Goal: Information Seeking & Learning: Learn about a topic

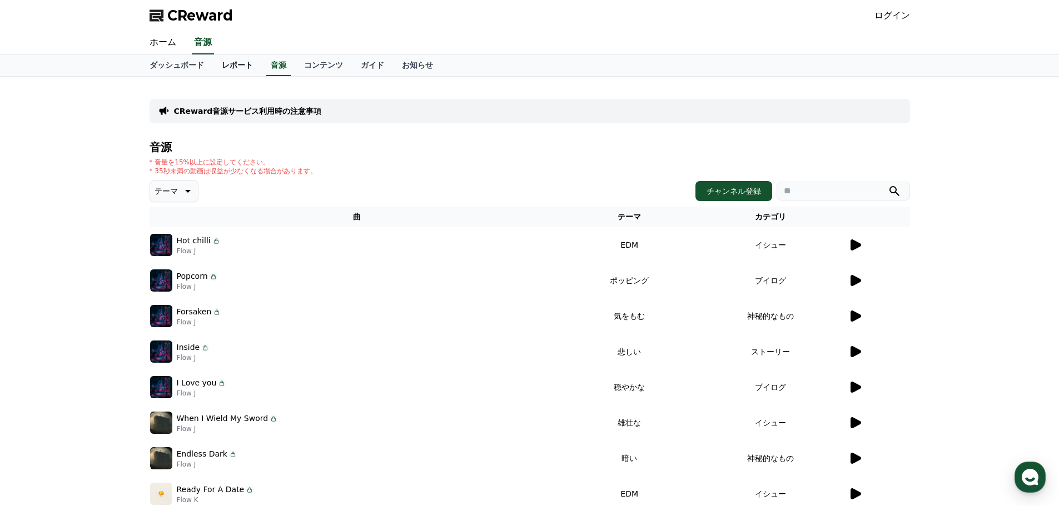
click at [213, 61] on link "レポート" at bounding box center [237, 65] width 49 height 21
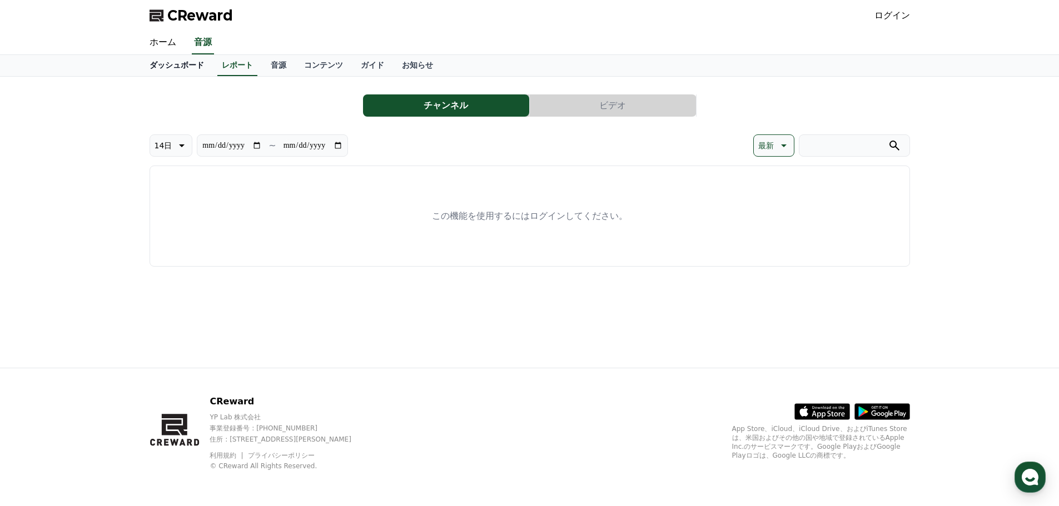
click at [169, 66] on link "ダッシュボード" at bounding box center [177, 65] width 72 height 21
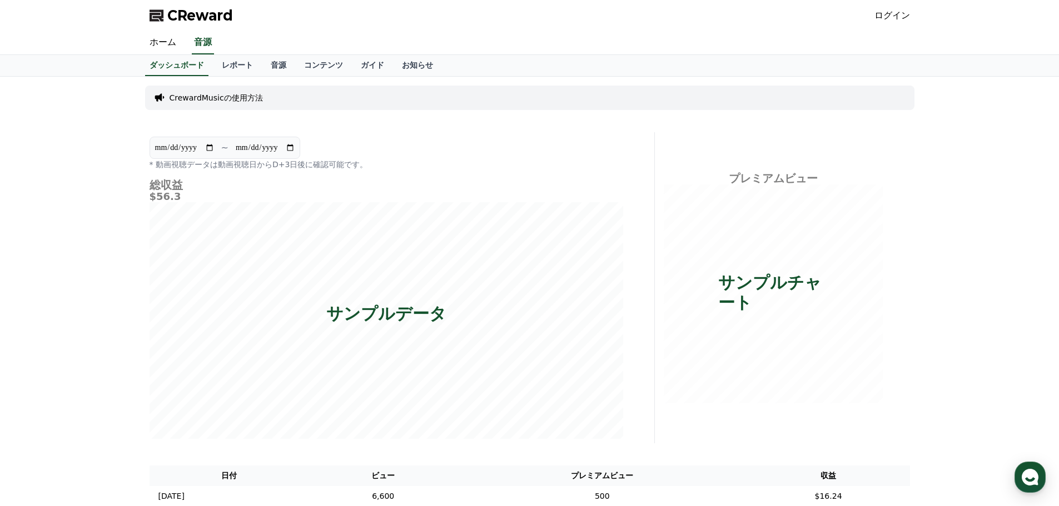
click at [900, 20] on link "ログイン" at bounding box center [892, 15] width 36 height 13
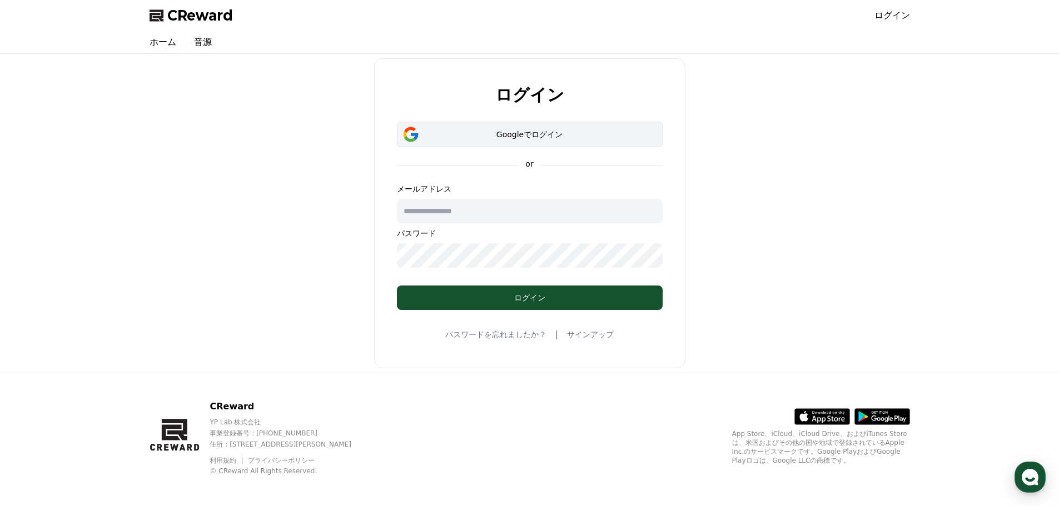
click at [511, 138] on div "Googleでログイン" at bounding box center [529, 134] width 233 height 11
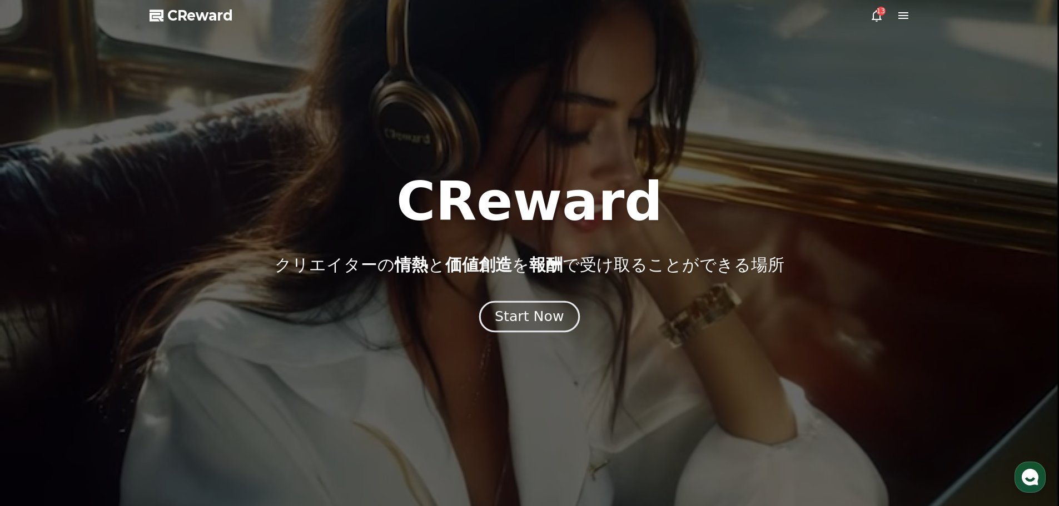
click at [533, 316] on div "Start Now" at bounding box center [529, 316] width 69 height 19
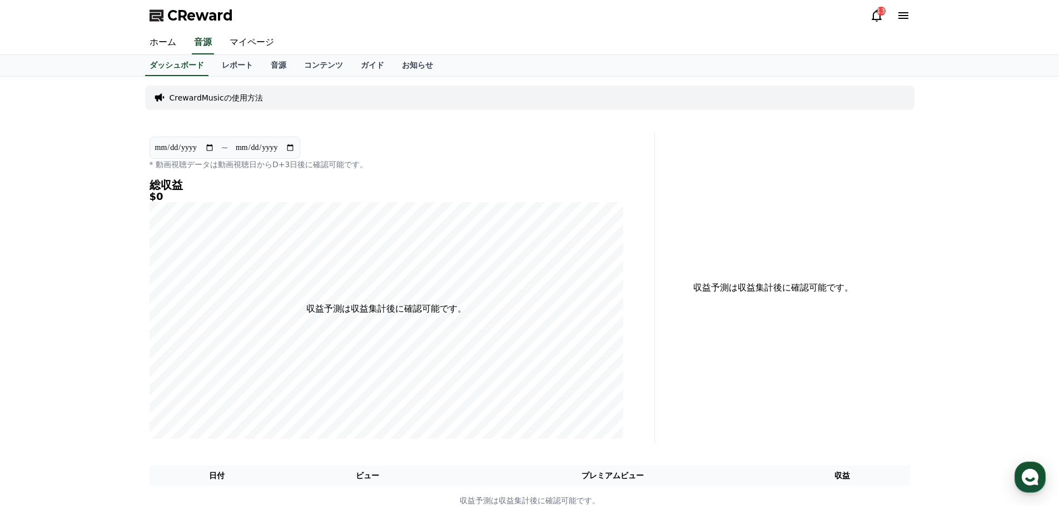
click at [88, 187] on div "**********" at bounding box center [529, 301] width 1059 height 448
click at [262, 61] on link "音源" at bounding box center [278, 65] width 33 height 21
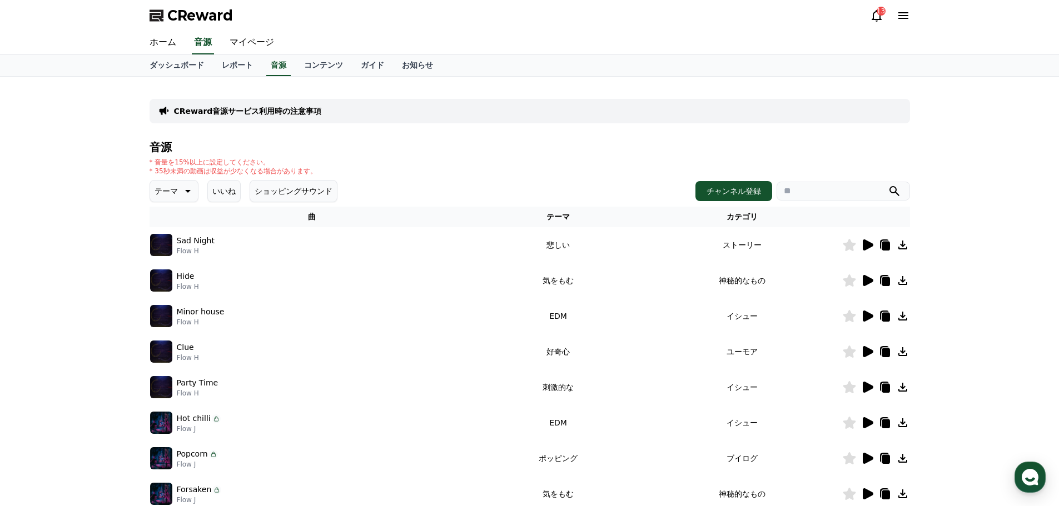
click at [865, 249] on icon at bounding box center [867, 245] width 11 height 11
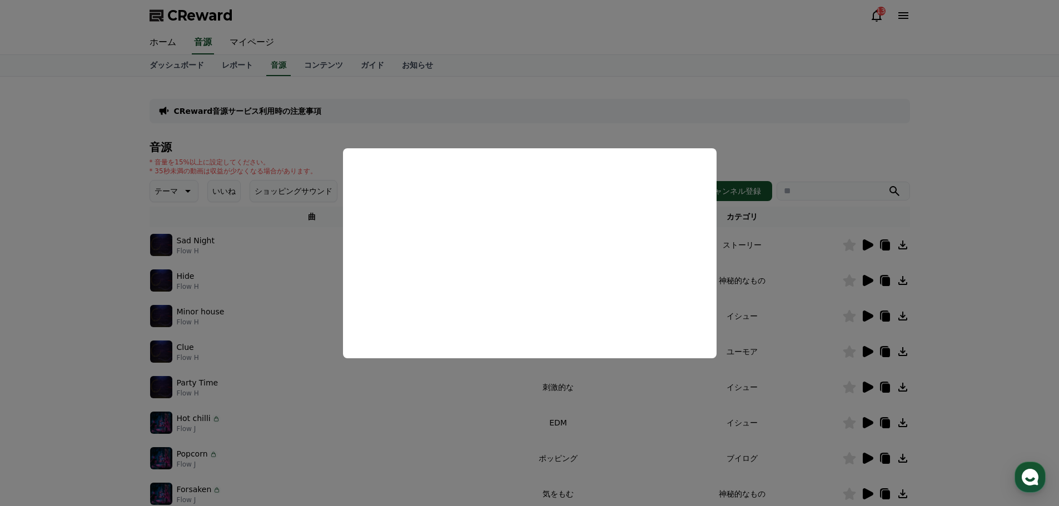
click at [592, 114] on button "close modal" at bounding box center [529, 253] width 1059 height 506
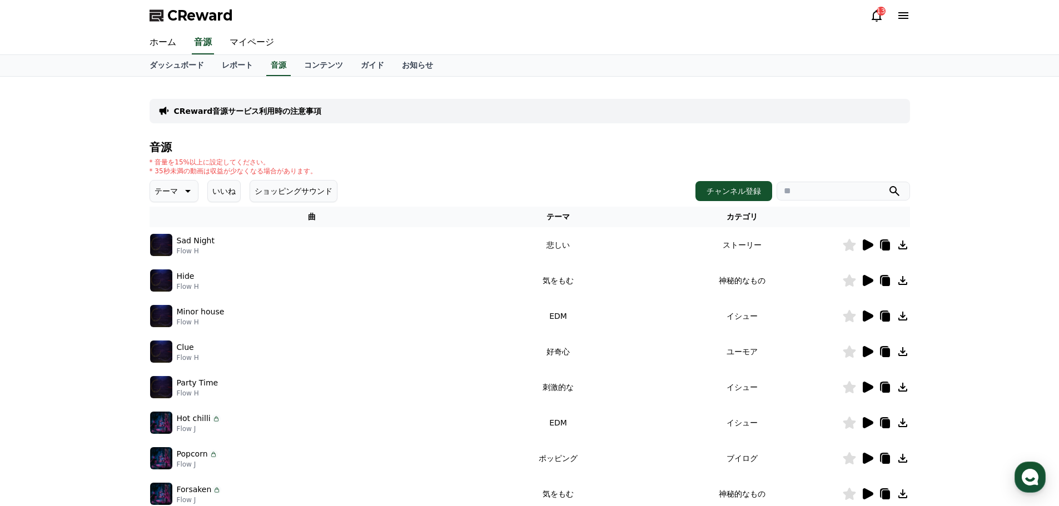
click at [165, 244] on img at bounding box center [161, 245] width 22 height 22
click at [862, 245] on icon at bounding box center [866, 244] width 13 height 13
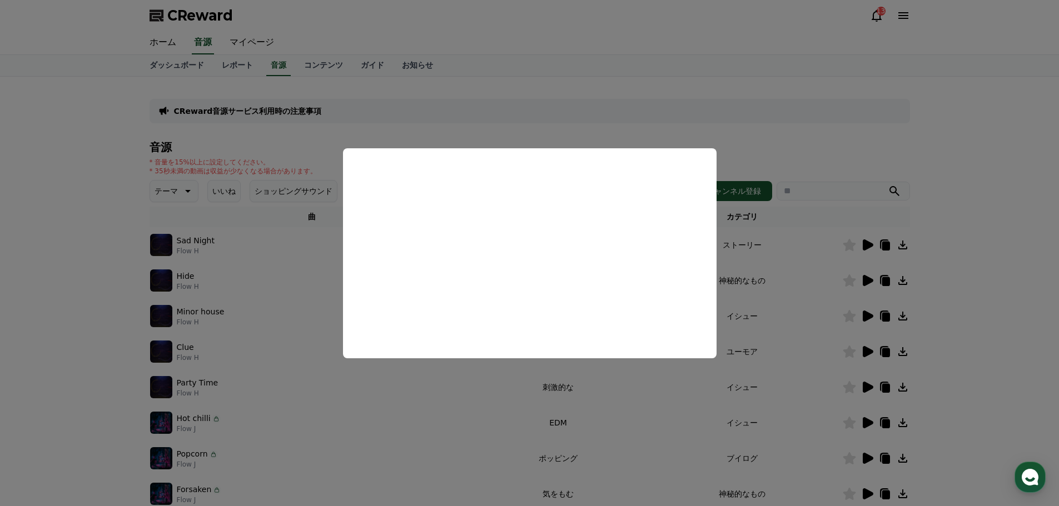
click at [113, 312] on button "close modal" at bounding box center [529, 253] width 1059 height 506
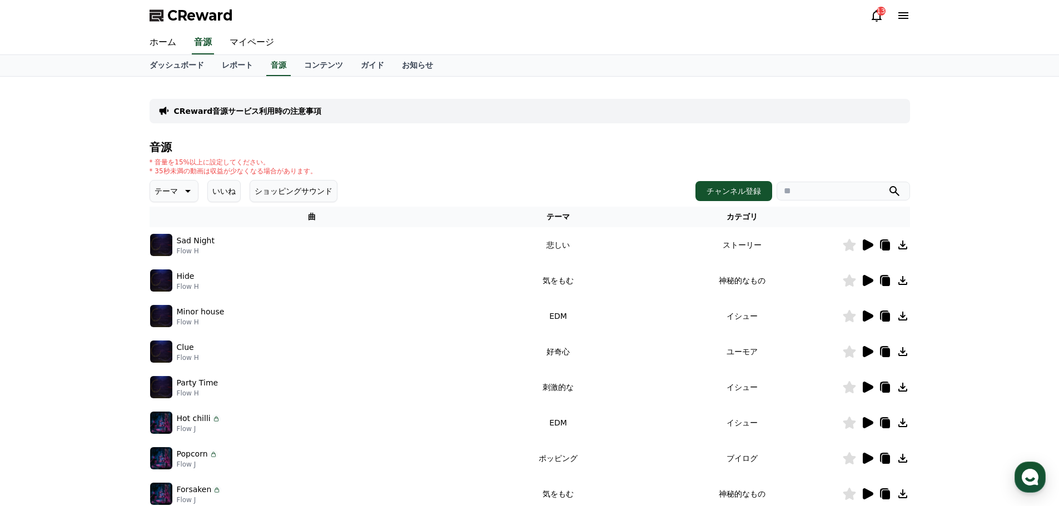
click at [871, 278] on icon at bounding box center [866, 280] width 13 height 13
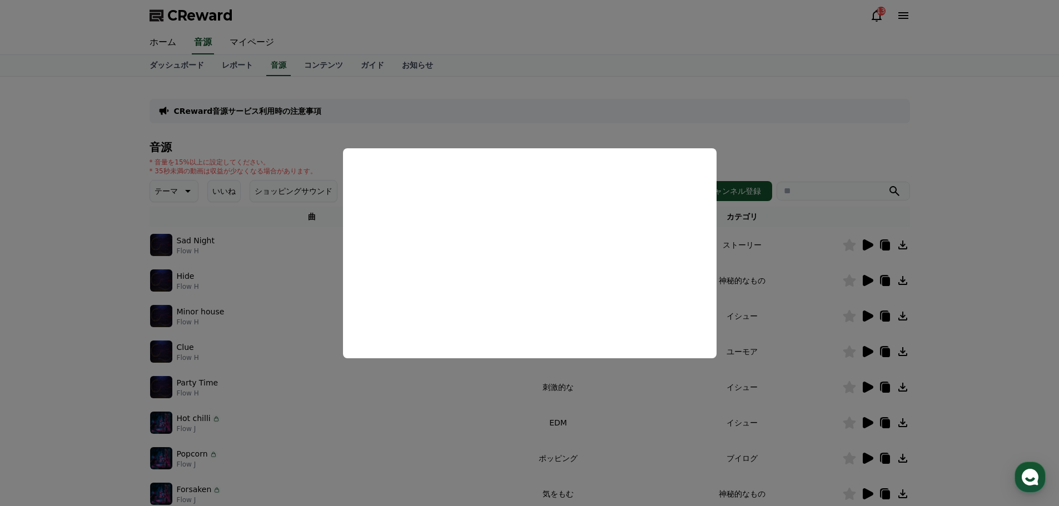
click at [119, 264] on button "close modal" at bounding box center [529, 253] width 1059 height 506
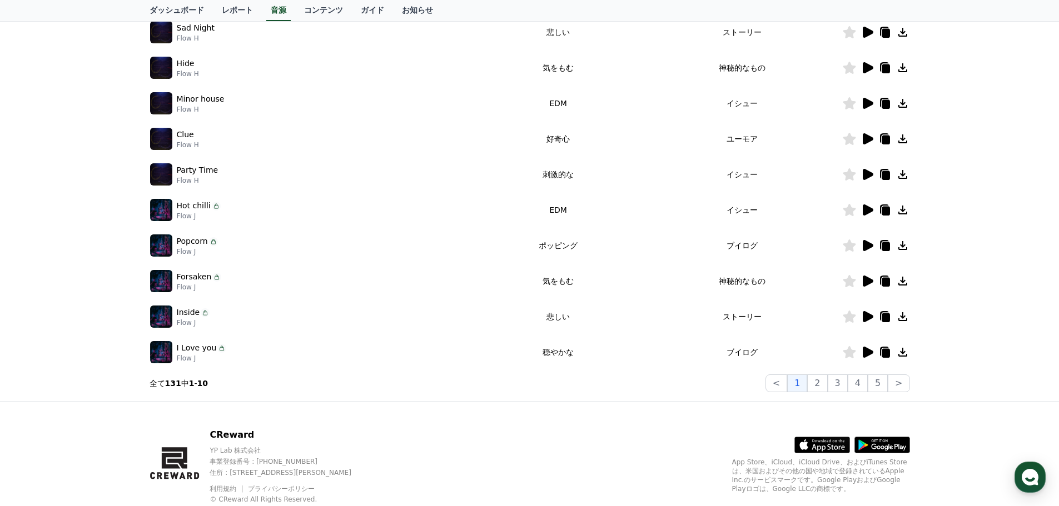
scroll to position [246, 0]
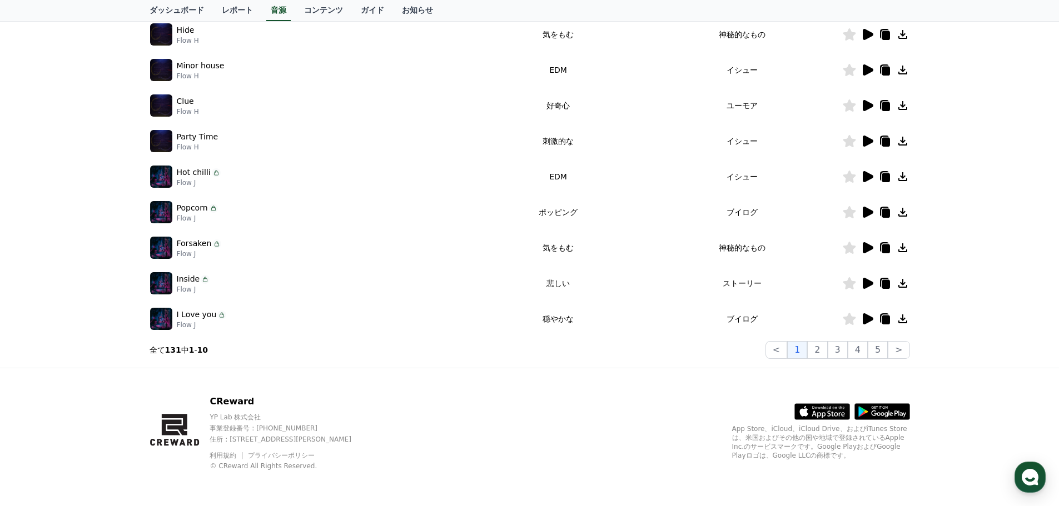
click at [886, 179] on icon at bounding box center [885, 177] width 8 height 9
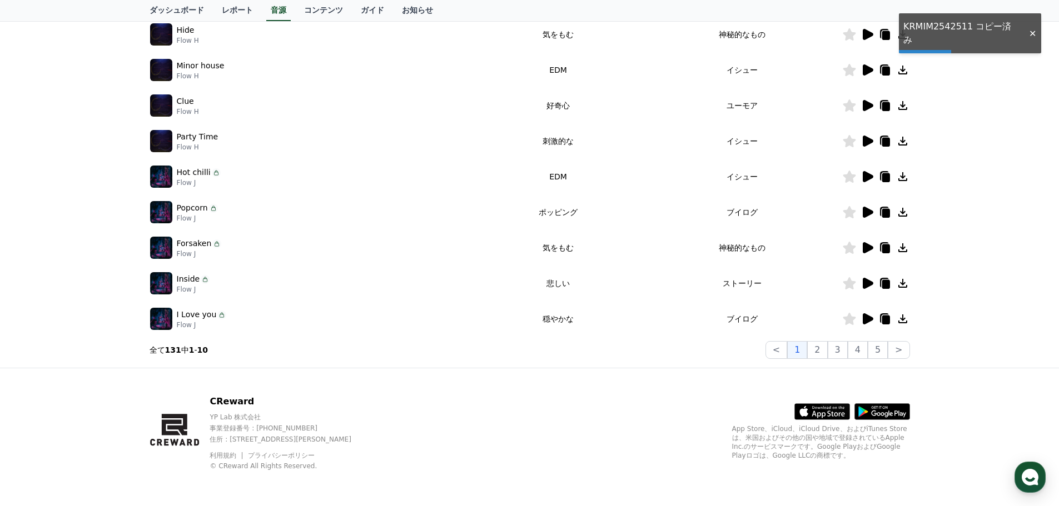
click at [870, 181] on icon at bounding box center [866, 176] width 13 height 13
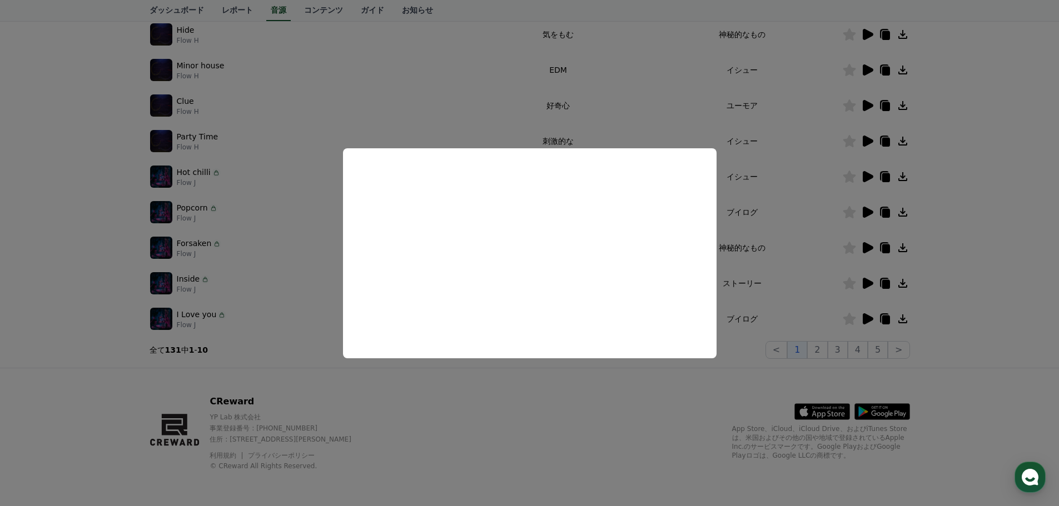
click at [88, 206] on button "close modal" at bounding box center [529, 253] width 1059 height 506
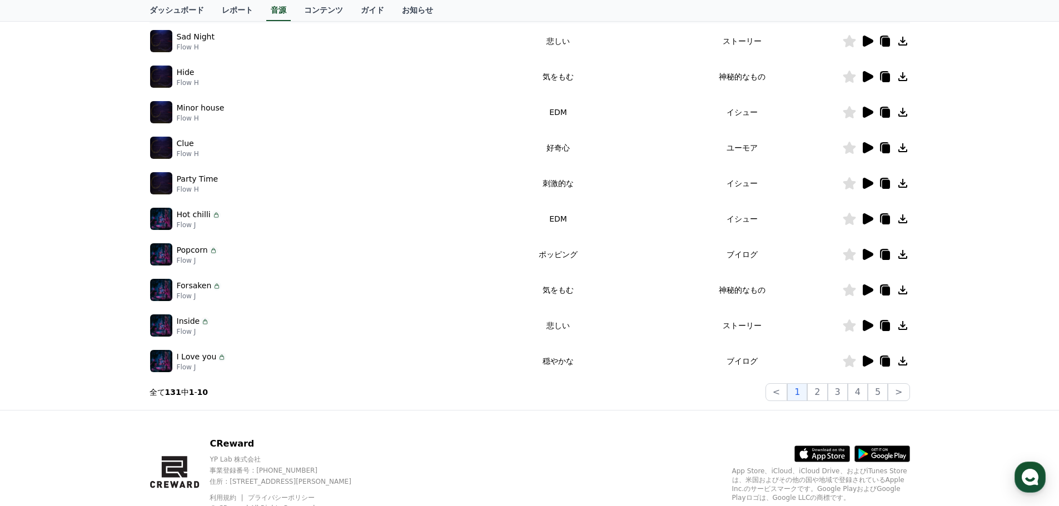
scroll to position [0, 0]
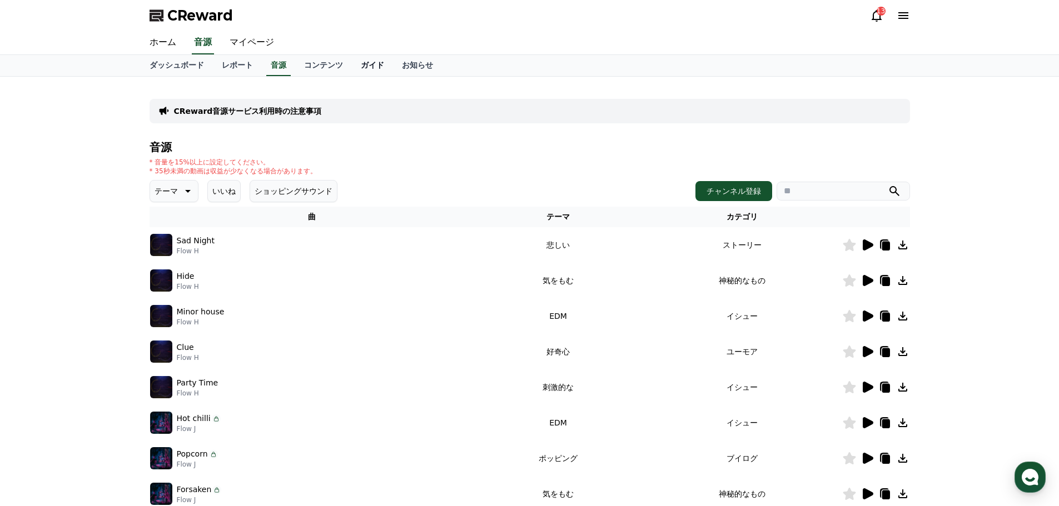
click at [352, 65] on link "ガイド" at bounding box center [372, 65] width 41 height 21
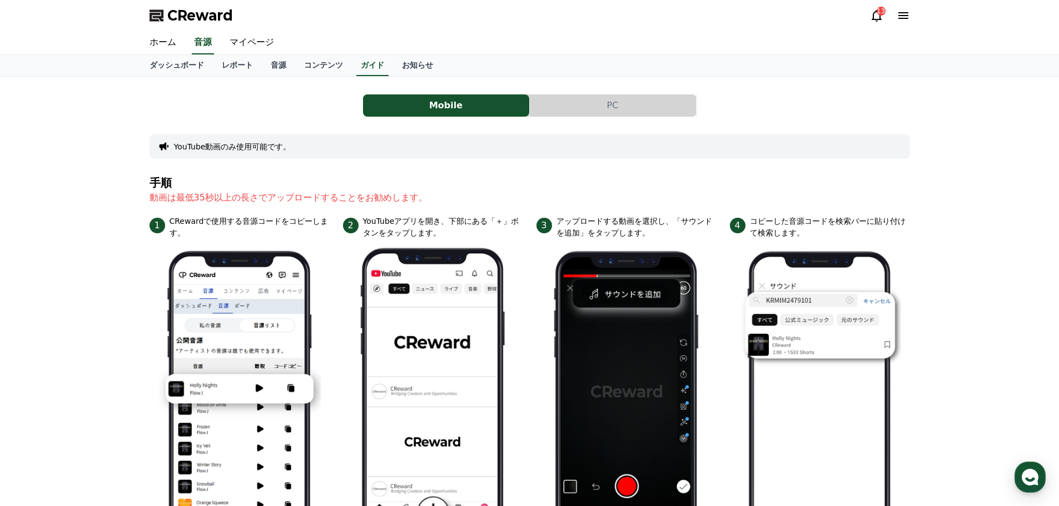
click at [628, 101] on button "PC" at bounding box center [613, 105] width 166 height 22
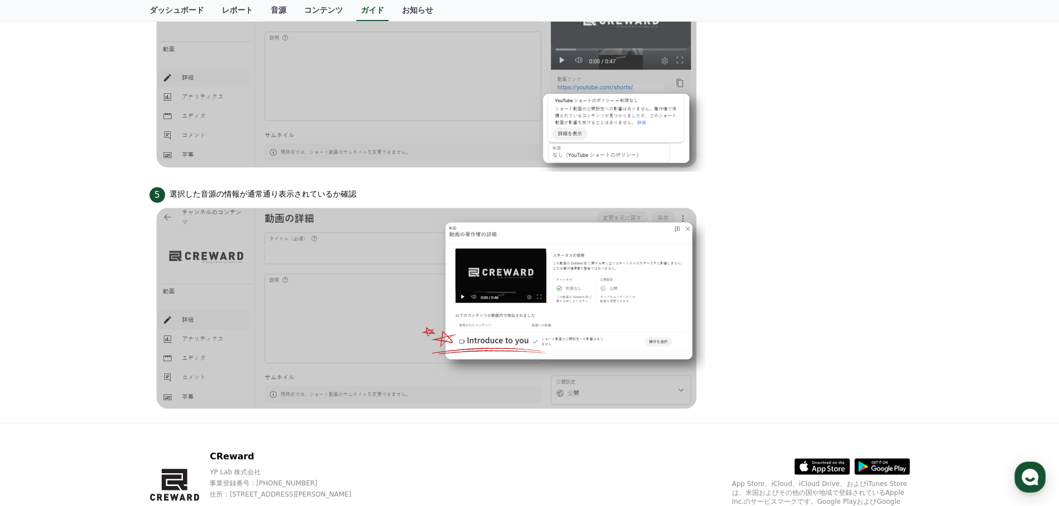
scroll to position [971, 0]
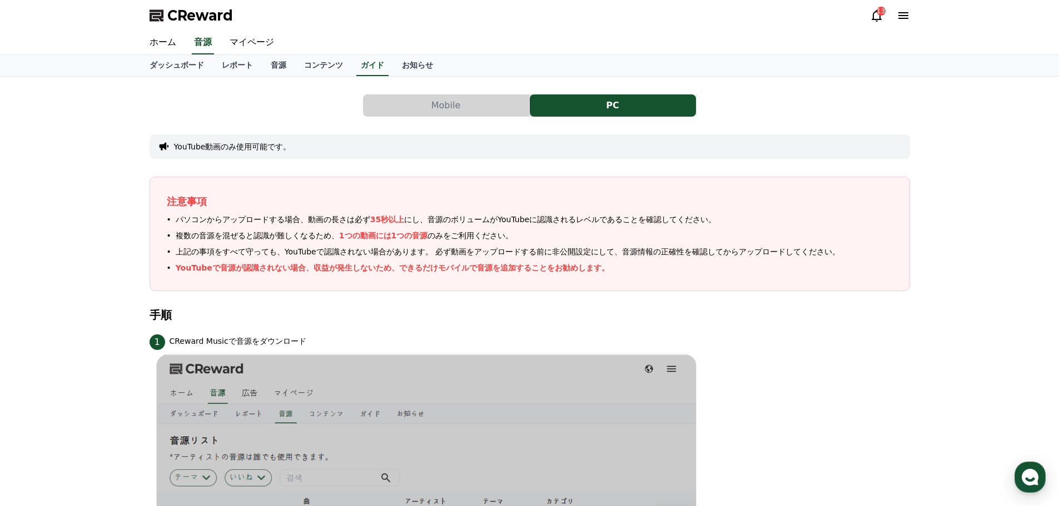
click at [870, 18] on icon at bounding box center [876, 15] width 13 height 13
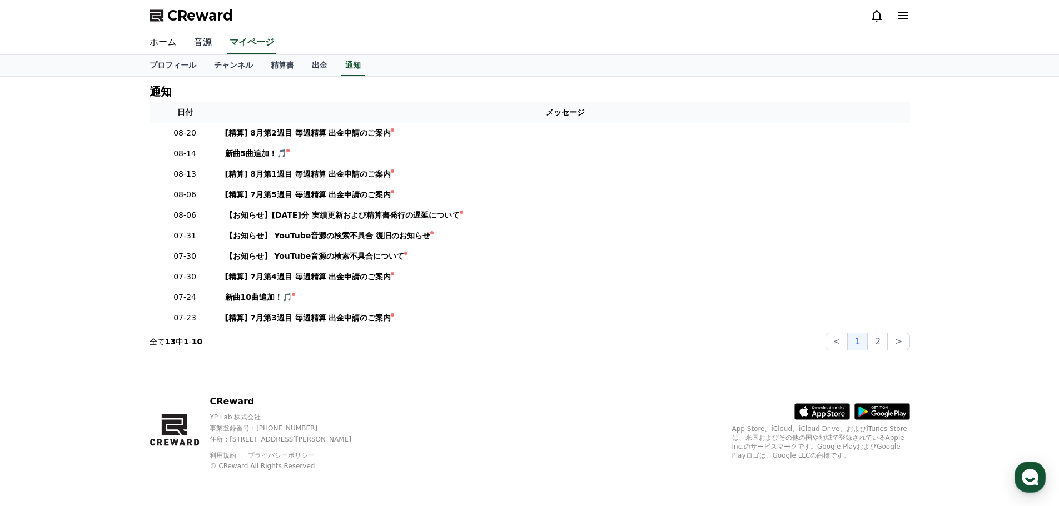
click at [188, 40] on link "音源" at bounding box center [203, 42] width 36 height 23
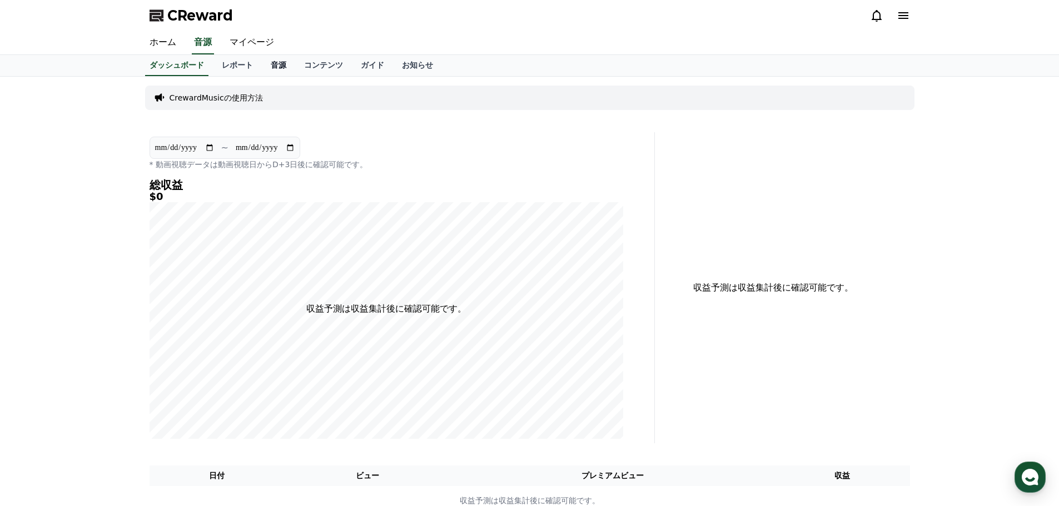
click at [262, 62] on link "音源" at bounding box center [278, 65] width 33 height 21
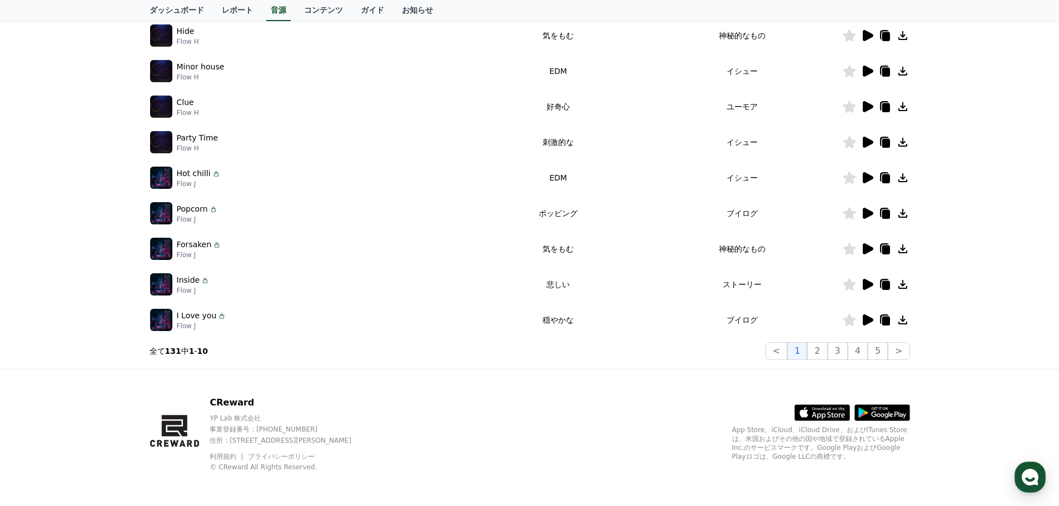
scroll to position [246, 0]
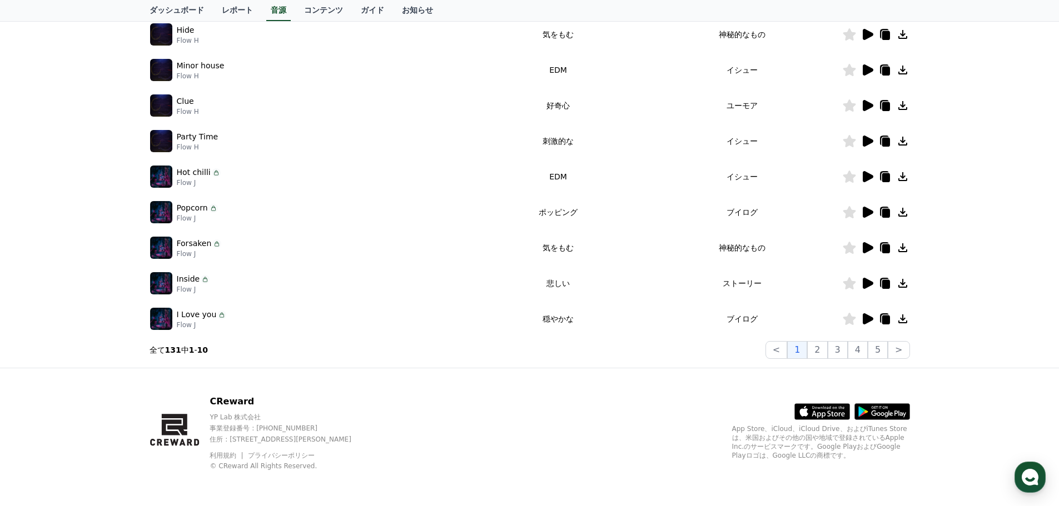
click at [194, 315] on p "I Love you" at bounding box center [197, 315] width 40 height 12
click at [562, 318] on td "穏やかな" at bounding box center [557, 319] width 167 height 36
click at [828, 350] on button "2" at bounding box center [837, 350] width 20 height 18
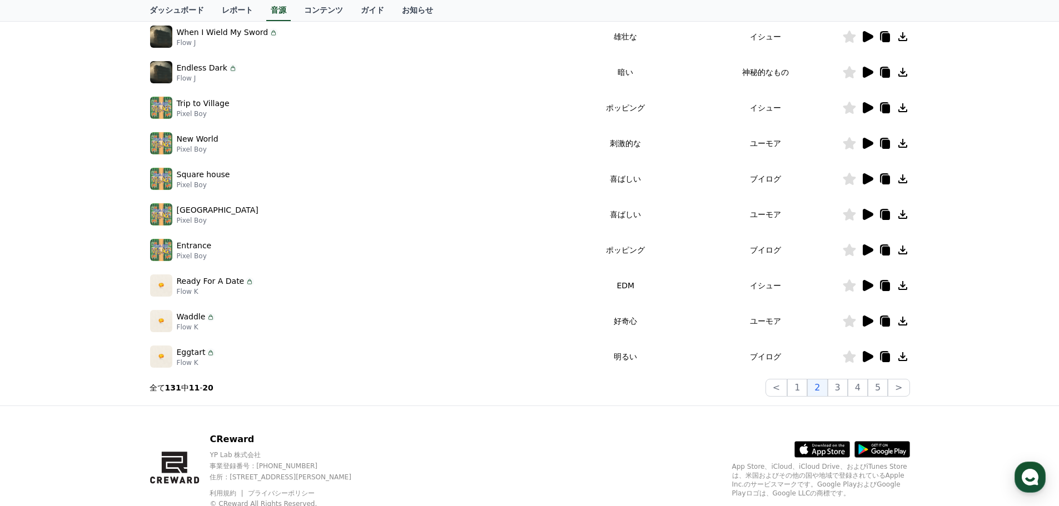
scroll to position [222, 0]
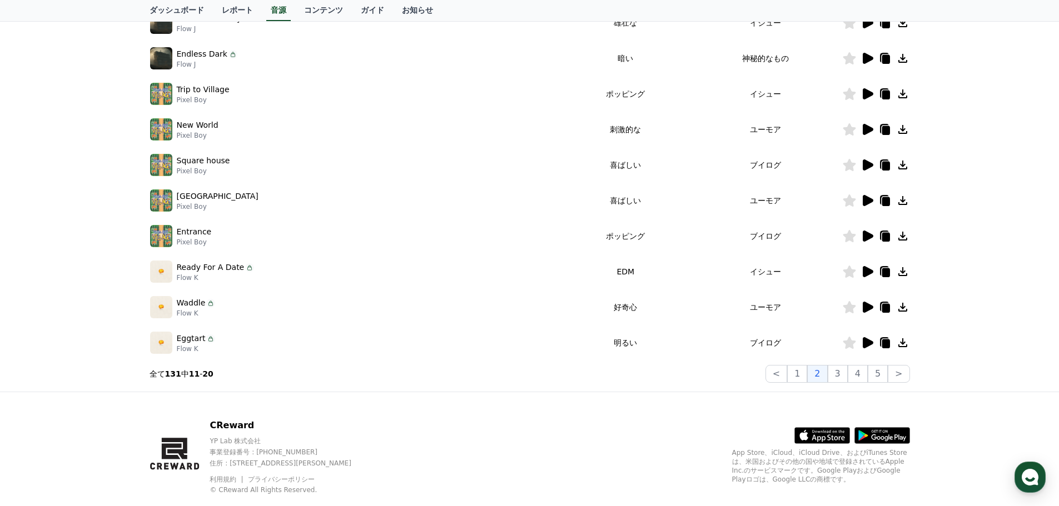
click at [245, 268] on icon at bounding box center [249, 267] width 9 height 9
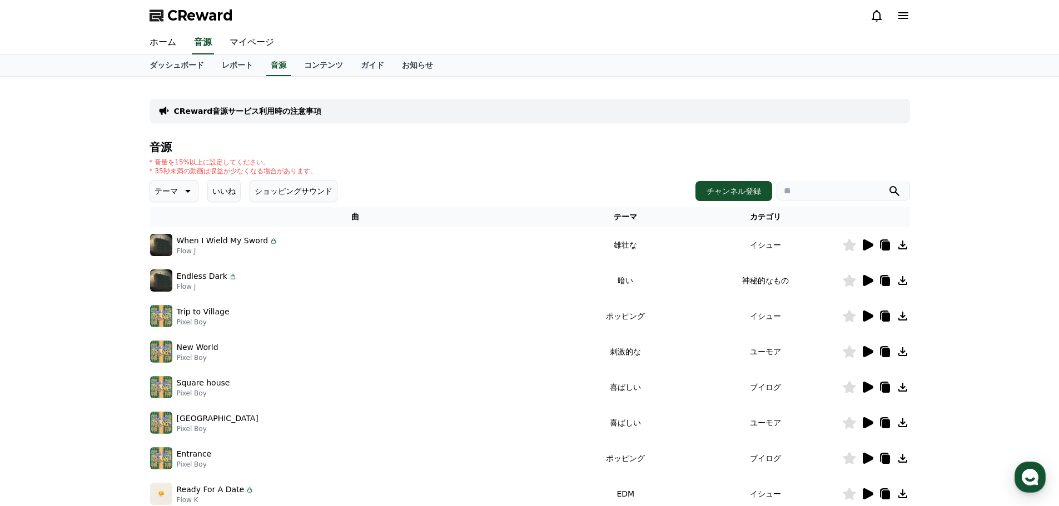
click at [208, 188] on button "いいね" at bounding box center [223, 191] width 33 height 22
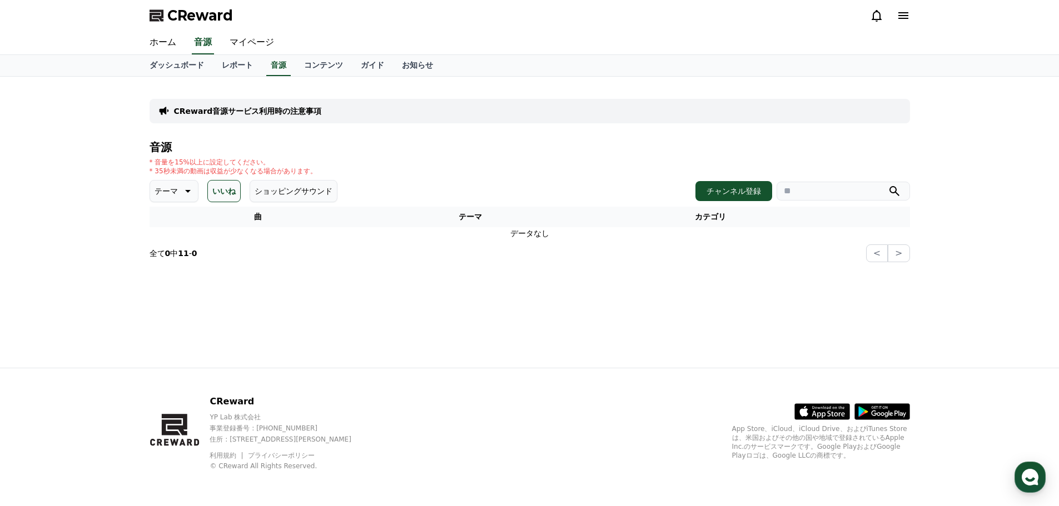
click at [292, 190] on button "ショッピングサウンド" at bounding box center [294, 191] width 88 height 22
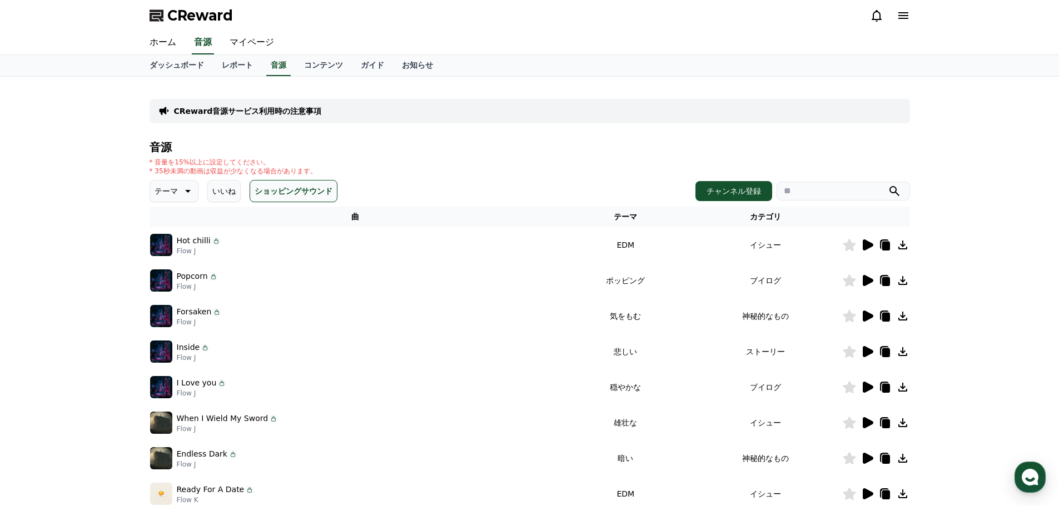
click at [173, 198] on button "テーマ" at bounding box center [173, 191] width 49 height 22
click at [116, 210] on div "CReward音源サービス利用時の注意事項 音源 * 音量を15%以上に設定してください。 * 35秒未満の動画は収益が少なくなる場合があります。 テーマ テ…" at bounding box center [529, 345] width 1059 height 537
click at [165, 191] on p "テーマ" at bounding box center [165, 191] width 23 height 16
click at [393, 64] on link "お知らせ" at bounding box center [417, 65] width 49 height 21
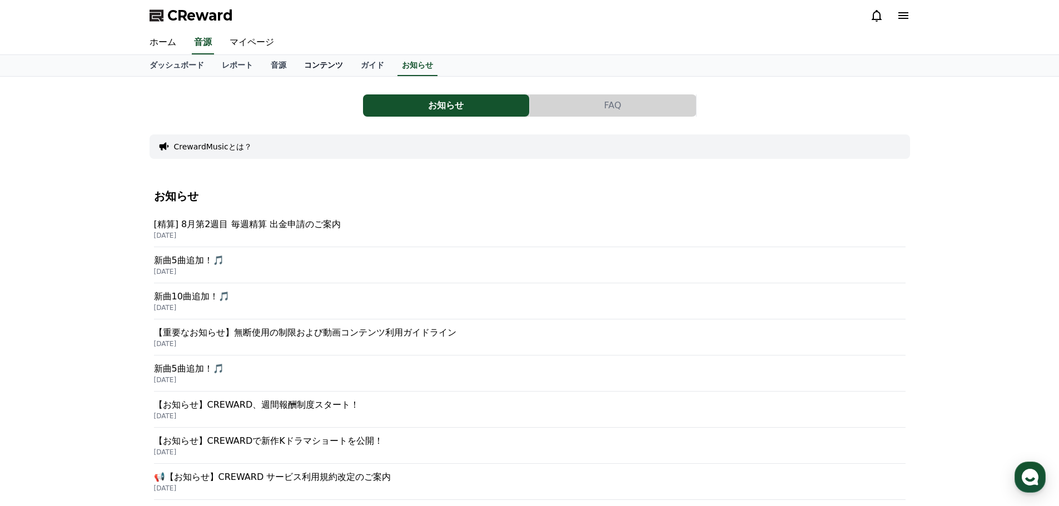
click at [310, 65] on link "コンテンツ" at bounding box center [323, 65] width 57 height 21
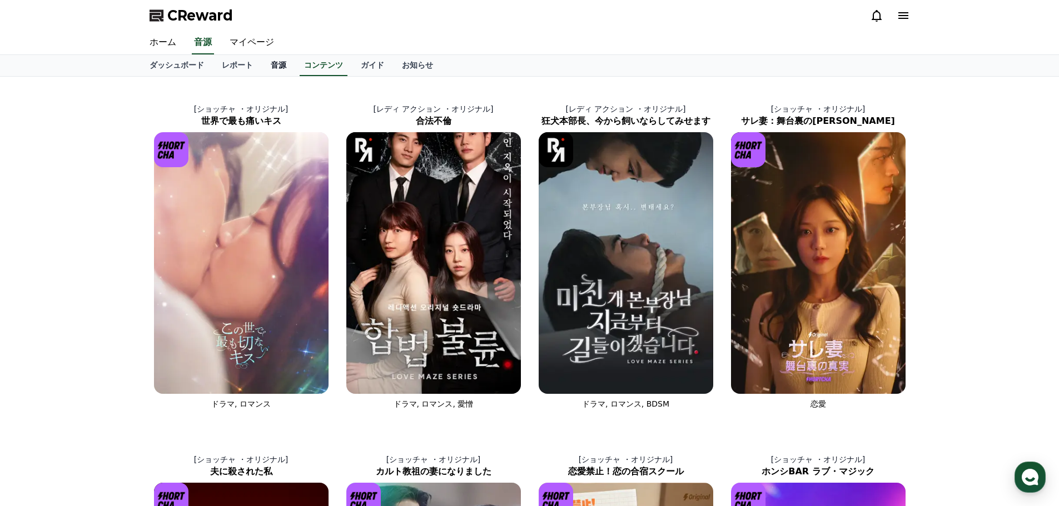
click at [262, 61] on link "音源" at bounding box center [278, 65] width 33 height 21
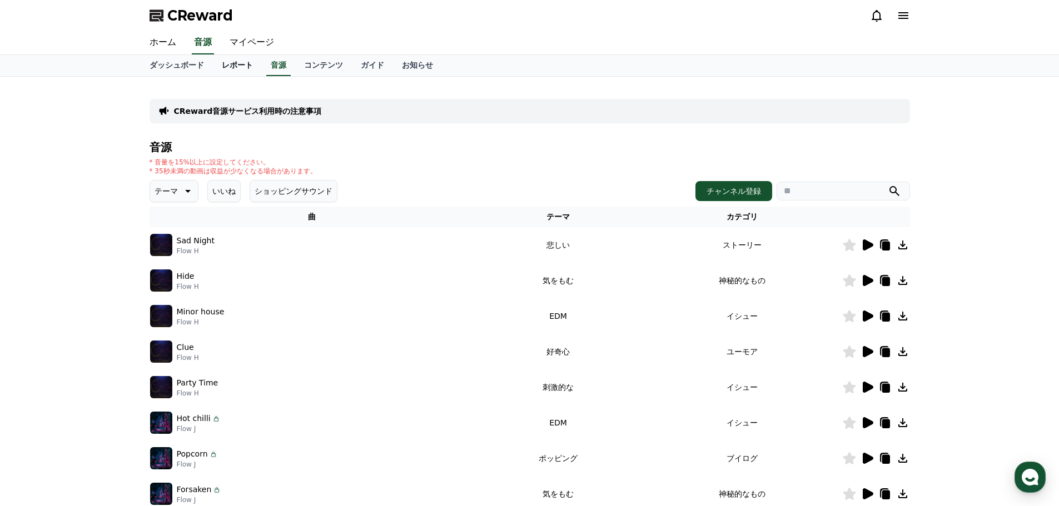
click at [225, 67] on link "レポート" at bounding box center [237, 65] width 49 height 21
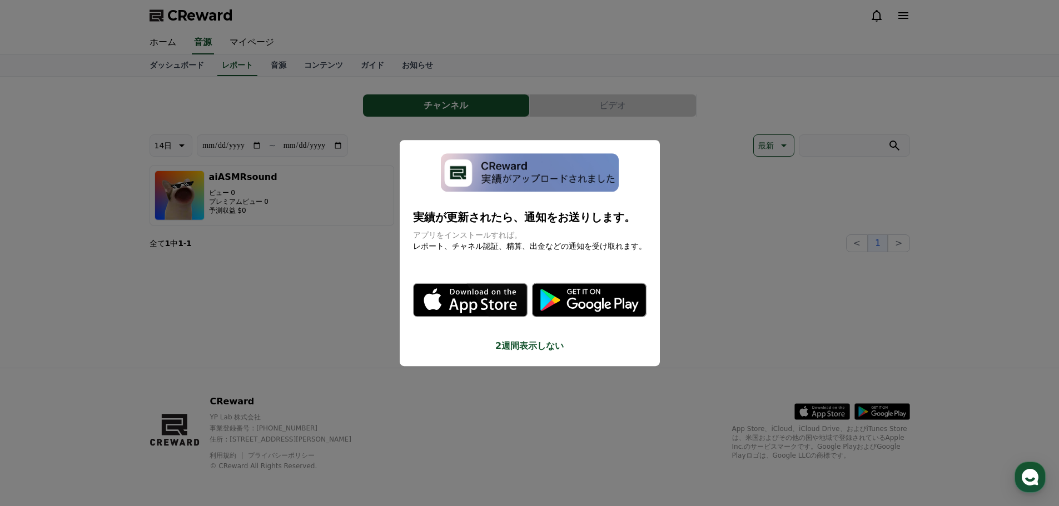
click at [358, 286] on button "close modal" at bounding box center [529, 253] width 1059 height 506
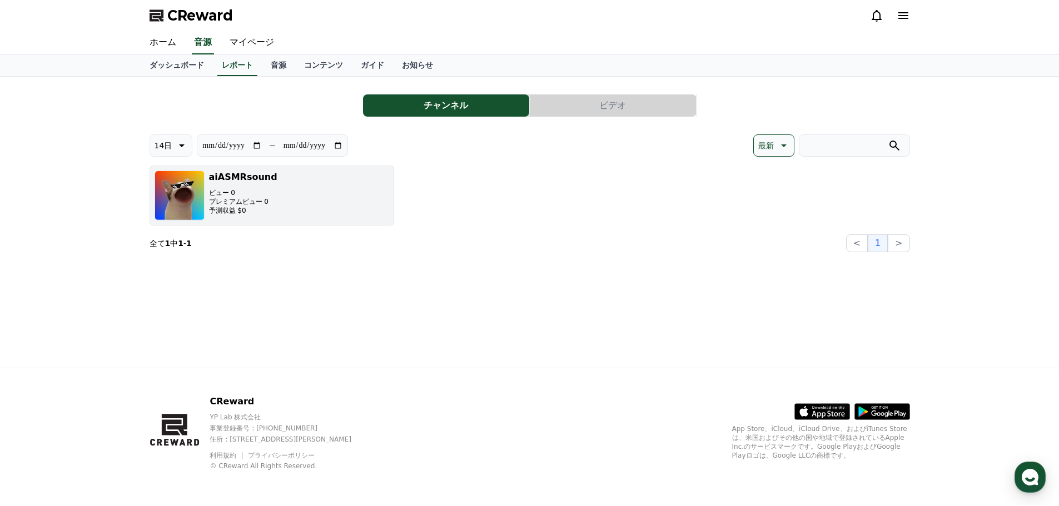
click at [286, 193] on button "aiASMRsound ビュー 0 プレミアムビュー 0 予測収益 $0" at bounding box center [271, 196] width 245 height 60
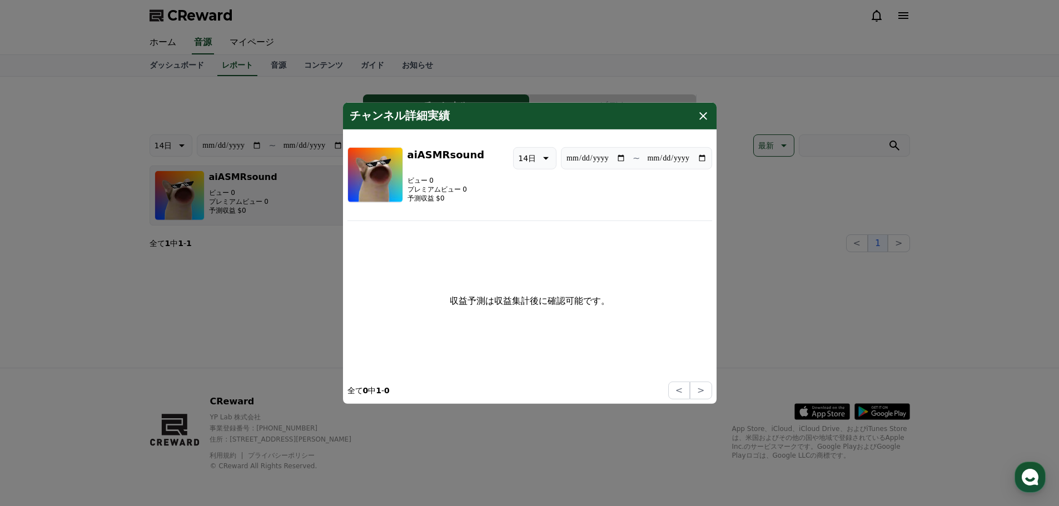
click at [286, 193] on button "close modal" at bounding box center [529, 253] width 1059 height 506
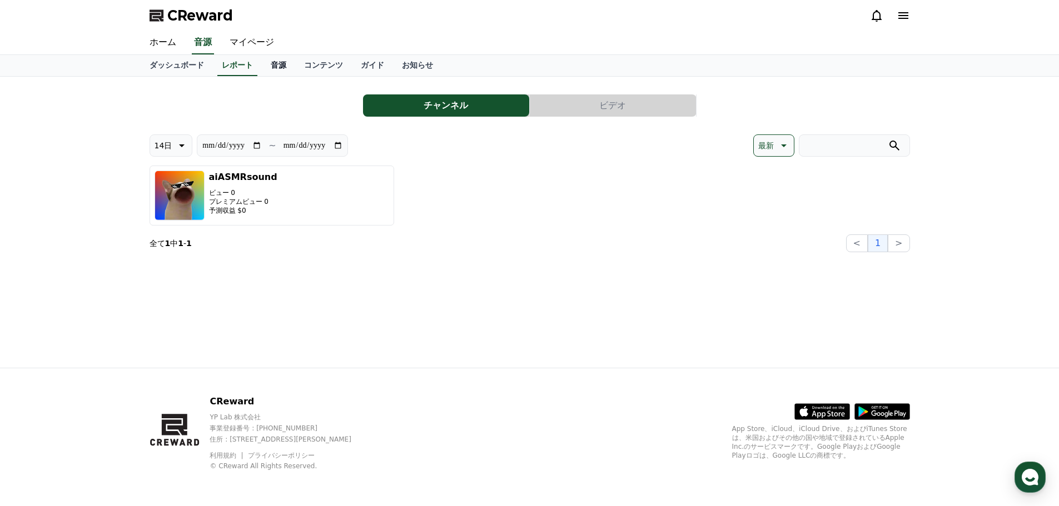
click at [262, 67] on link "音源" at bounding box center [278, 65] width 33 height 21
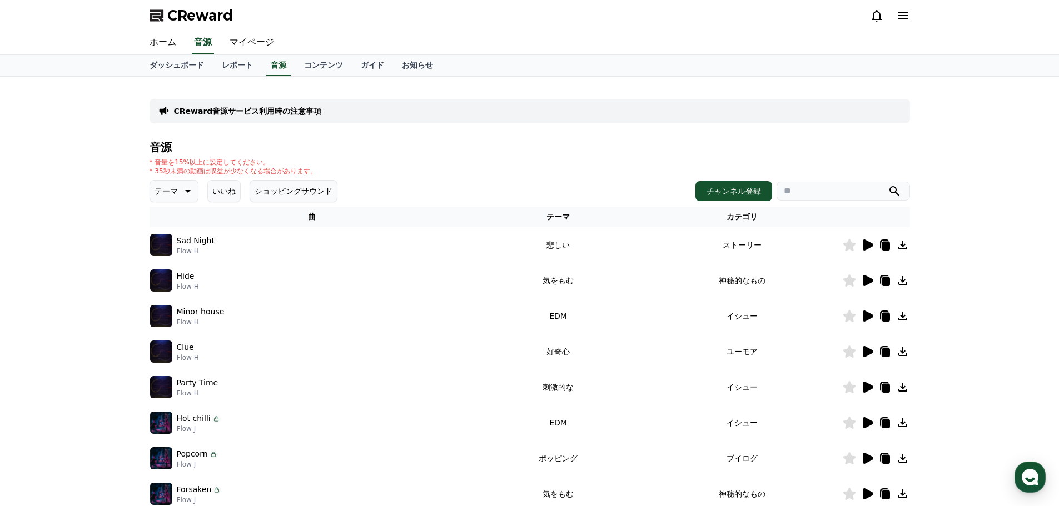
click at [863, 243] on icon at bounding box center [867, 245] width 11 height 11
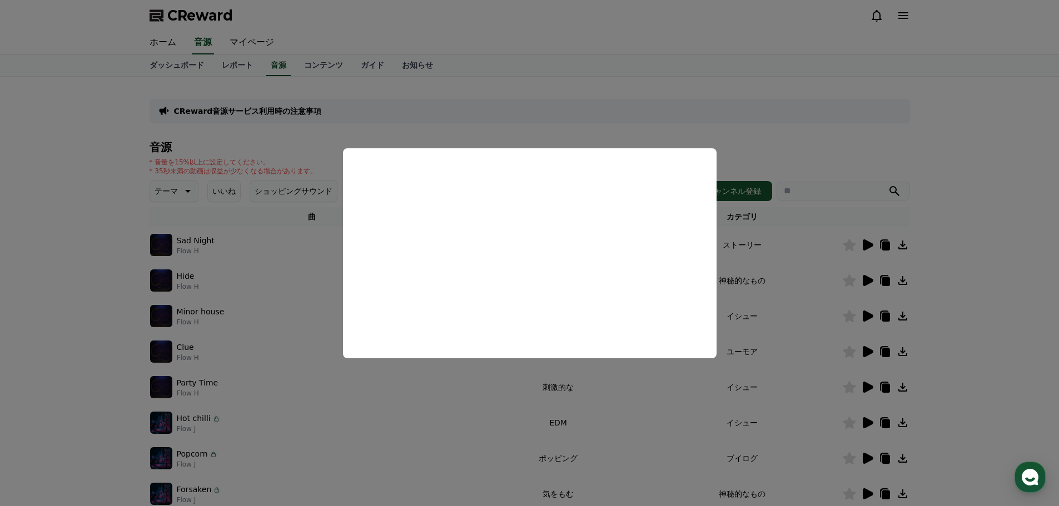
click at [806, 262] on button "close modal" at bounding box center [529, 253] width 1059 height 506
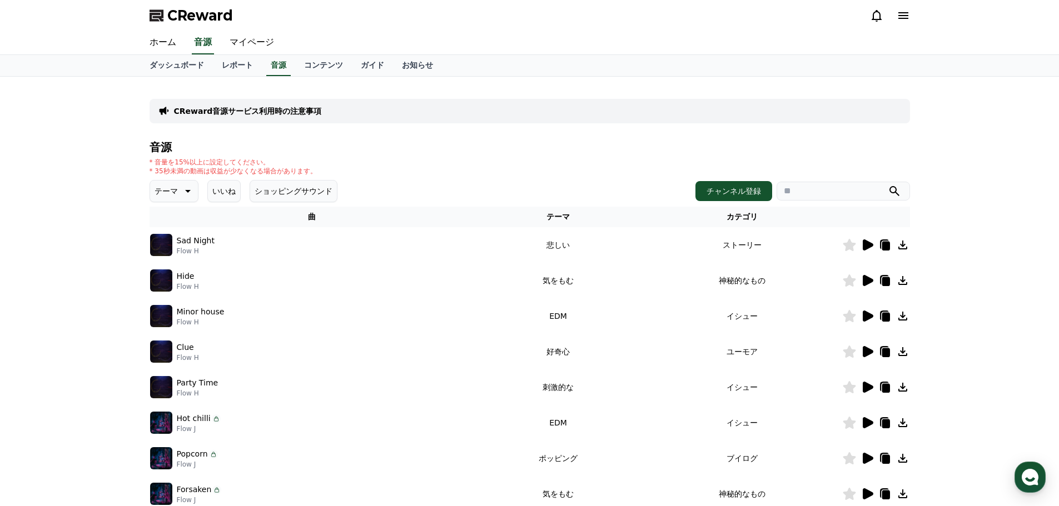
click at [871, 280] on icon at bounding box center [867, 280] width 11 height 11
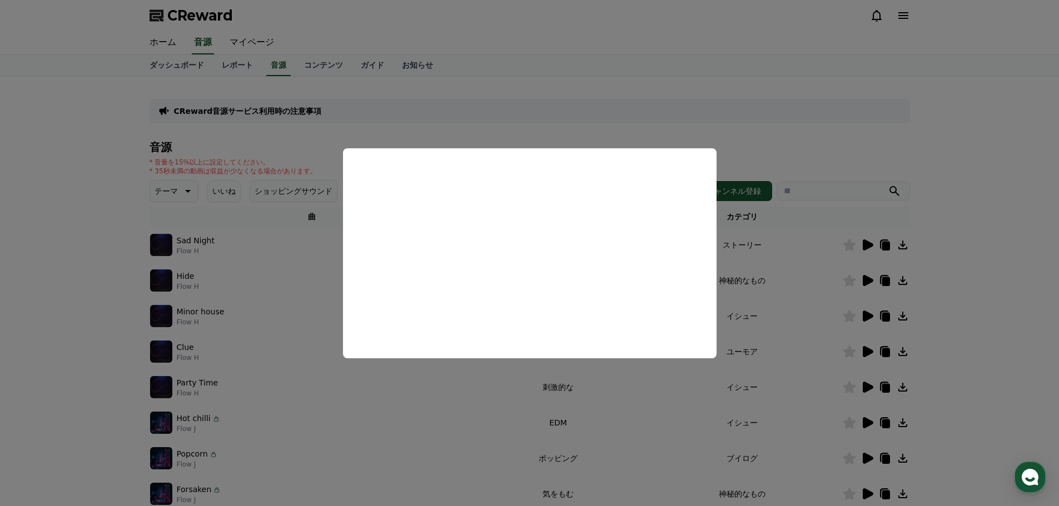
click at [789, 275] on button "close modal" at bounding box center [529, 253] width 1059 height 506
click at [866, 321] on icon at bounding box center [866, 316] width 13 height 13
click at [798, 292] on button "close modal" at bounding box center [529, 253] width 1059 height 506
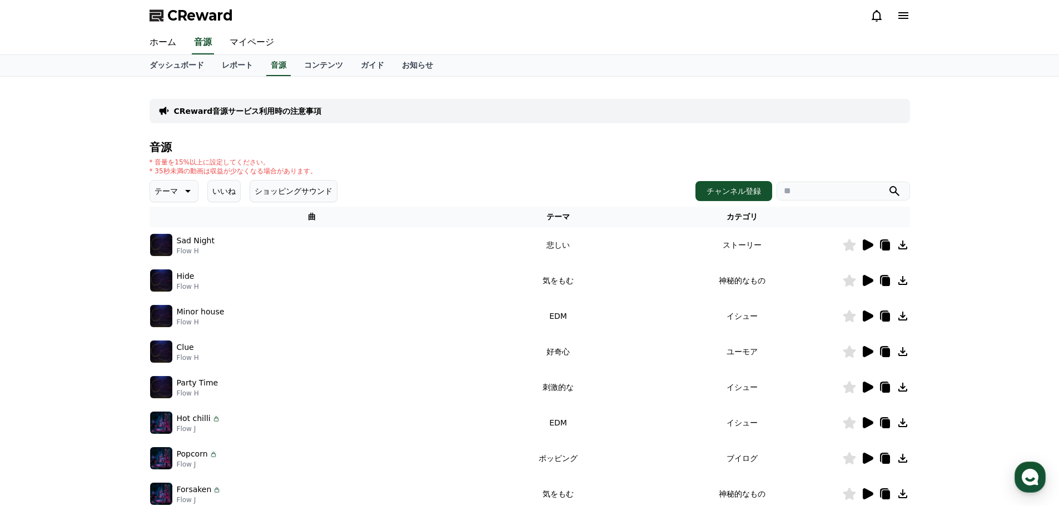
click at [865, 350] on icon at bounding box center [867, 351] width 11 height 11
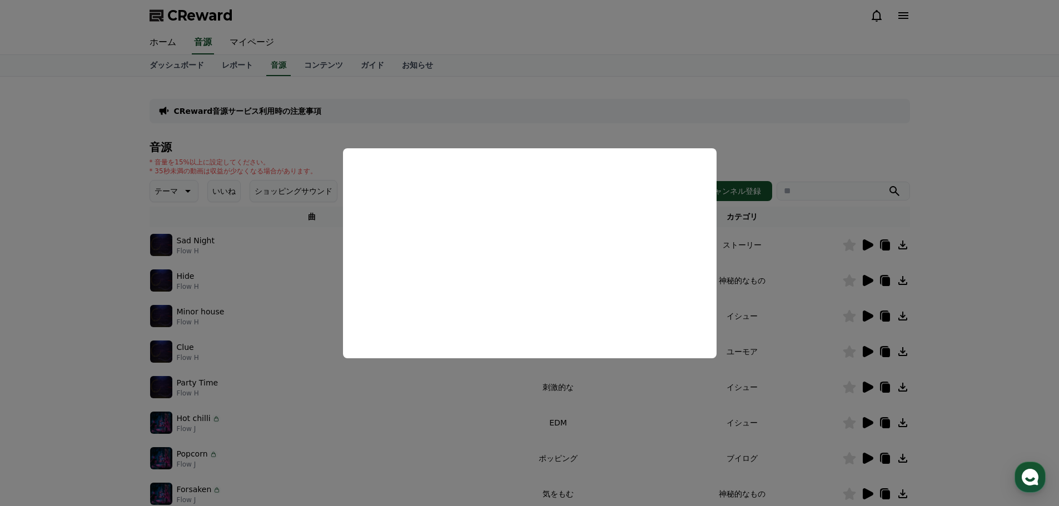
click at [806, 342] on button "close modal" at bounding box center [529, 253] width 1059 height 506
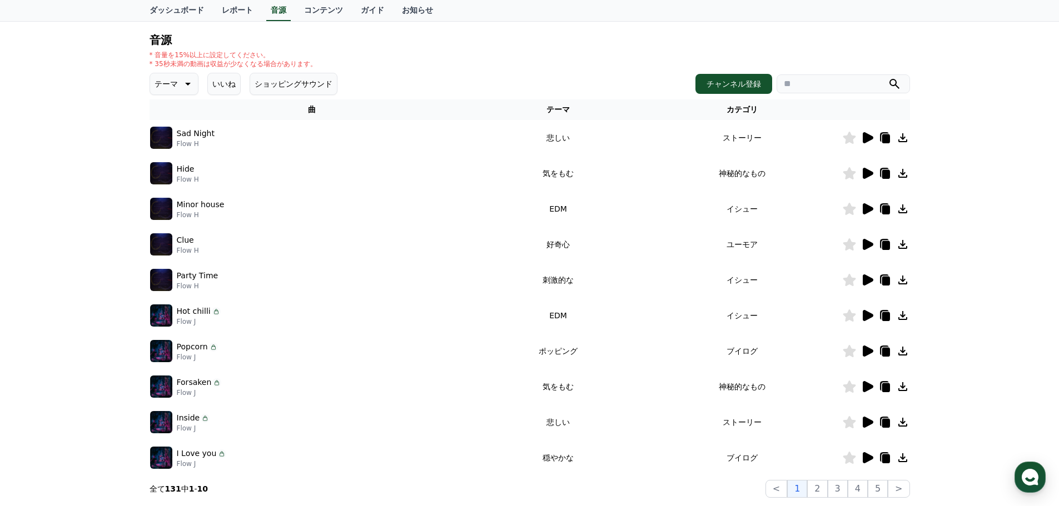
scroll to position [111, 0]
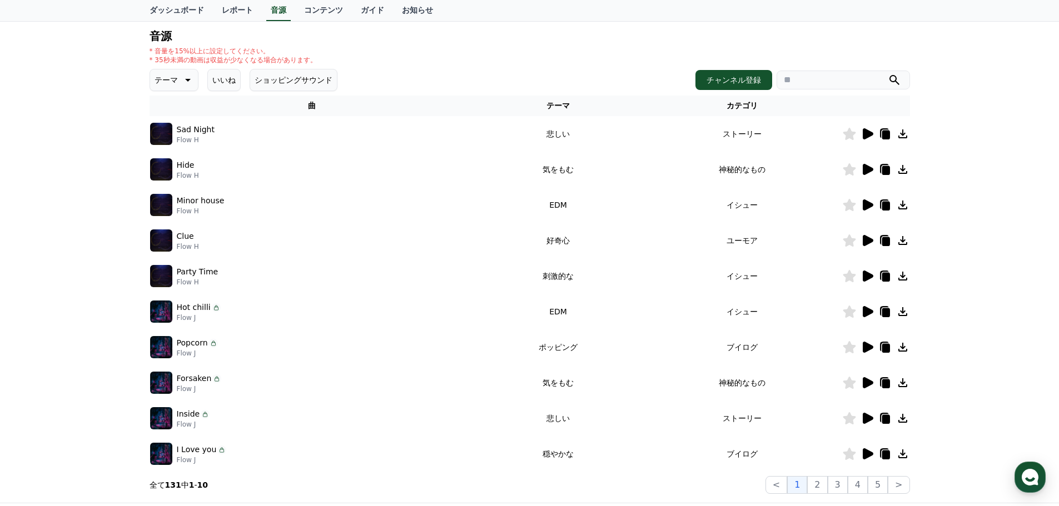
click at [866, 276] on icon at bounding box center [867, 276] width 11 height 11
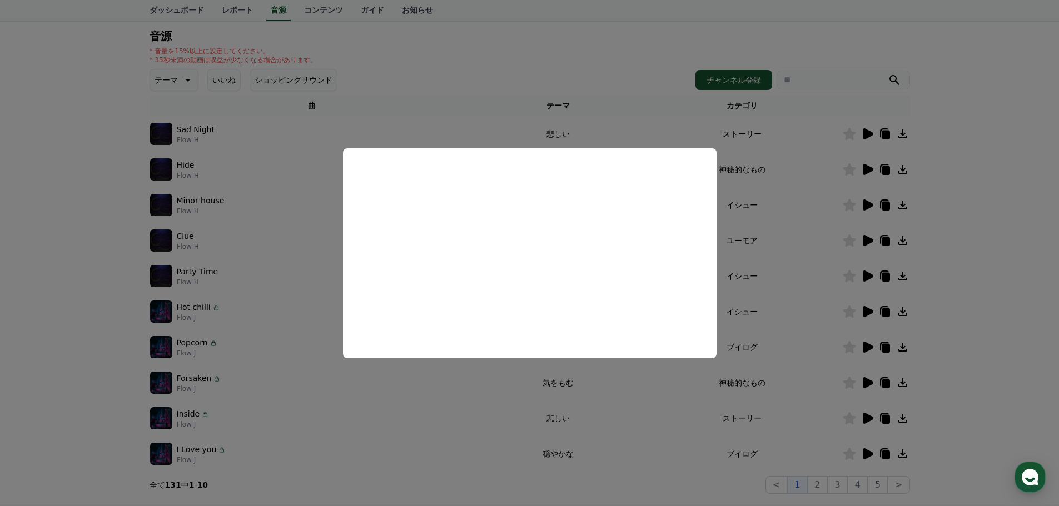
click at [865, 311] on button "close modal" at bounding box center [529, 253] width 1059 height 506
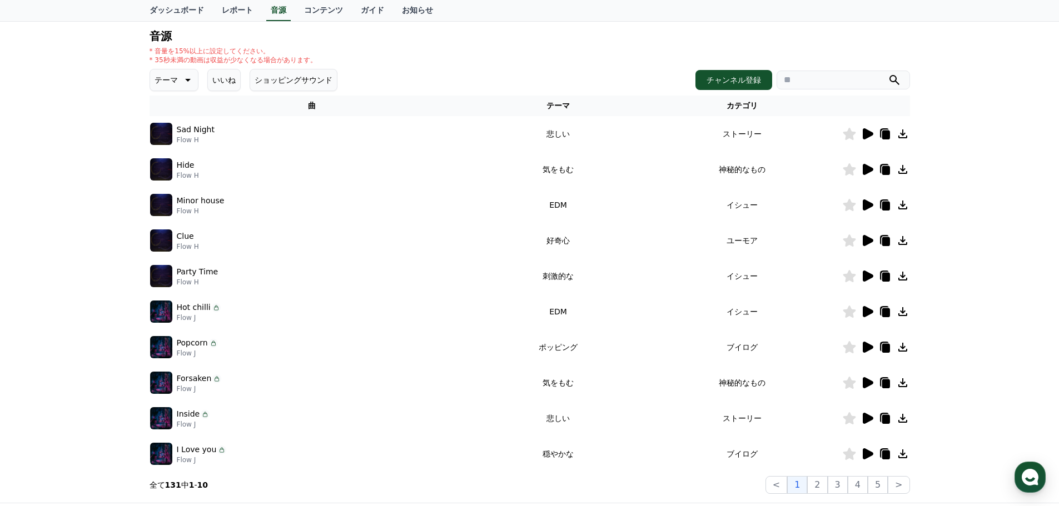
click at [867, 351] on icon at bounding box center [867, 347] width 11 height 11
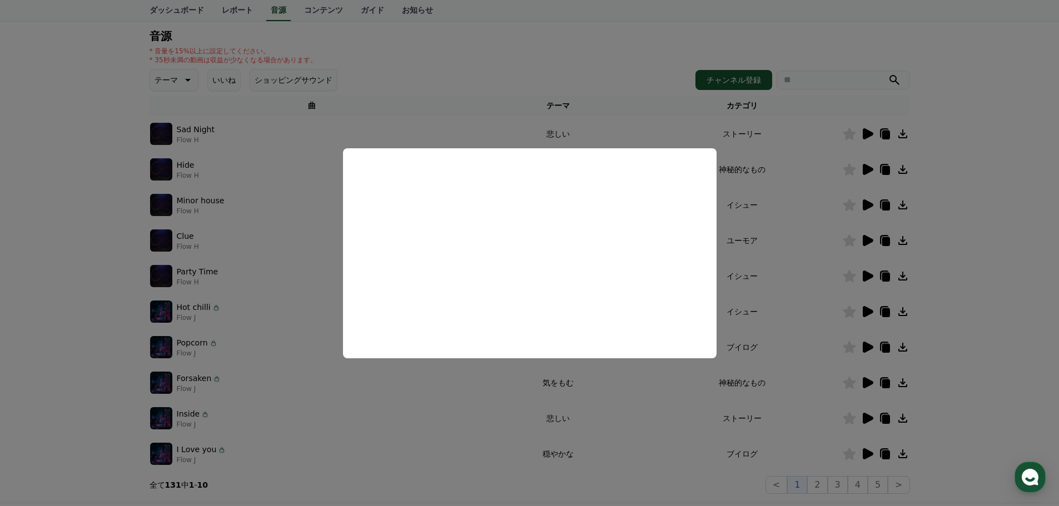
click at [789, 315] on button "close modal" at bounding box center [529, 253] width 1059 height 506
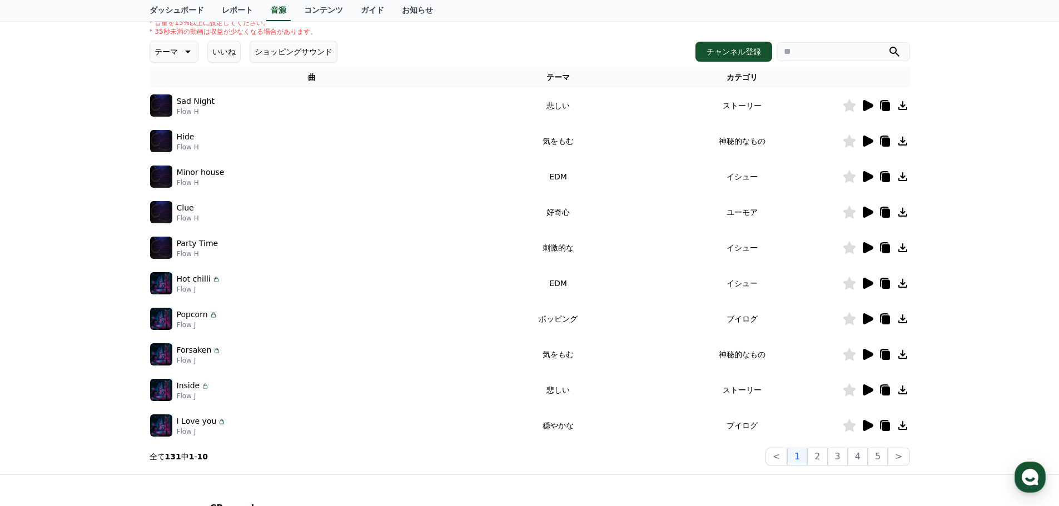
scroll to position [246, 0]
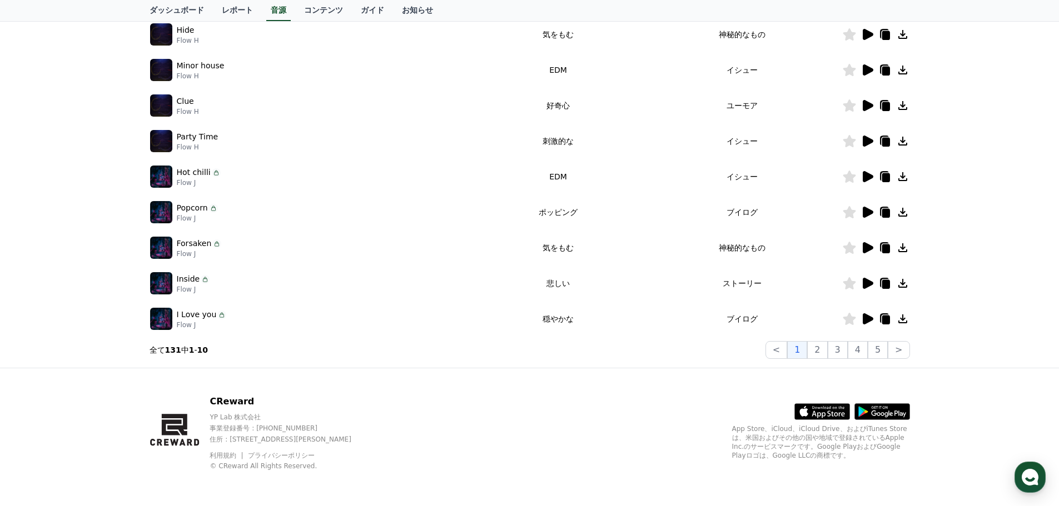
click at [870, 283] on icon at bounding box center [867, 283] width 11 height 11
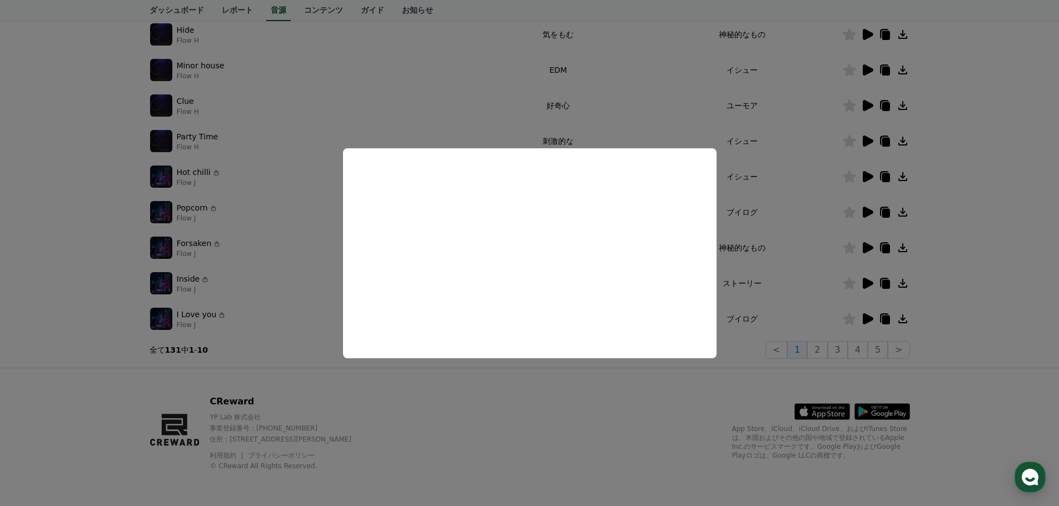
click at [104, 271] on button "close modal" at bounding box center [529, 253] width 1059 height 506
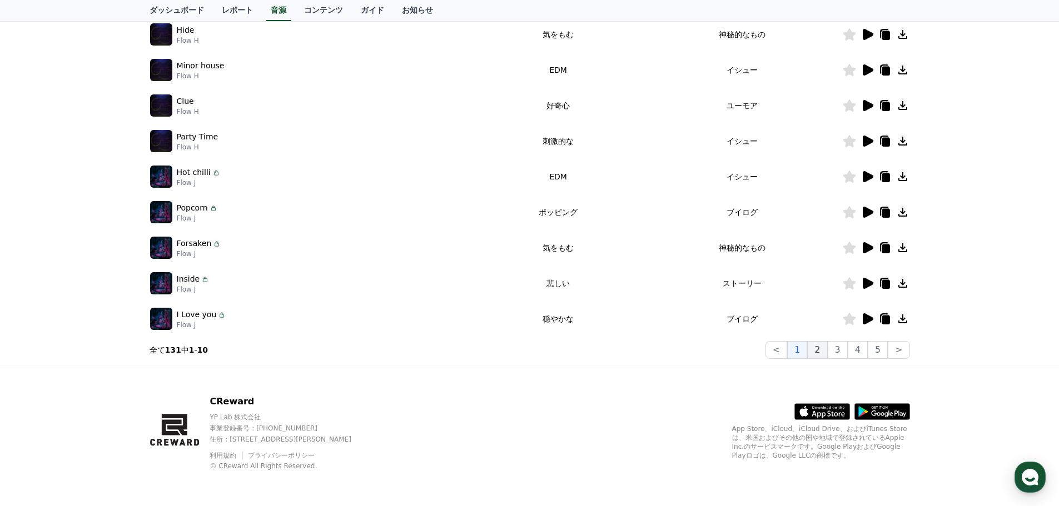
click at [827, 352] on button "2" at bounding box center [837, 350] width 20 height 18
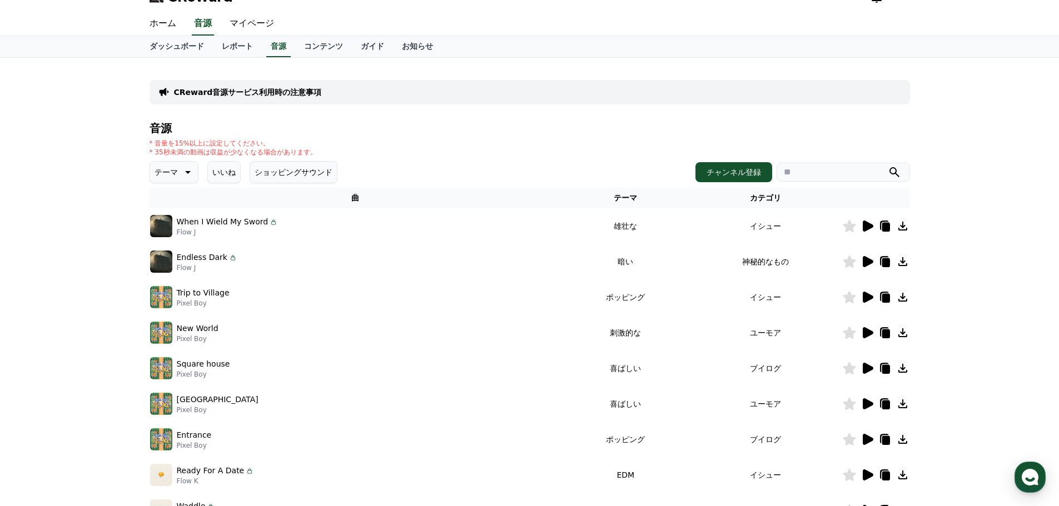
scroll to position [222, 0]
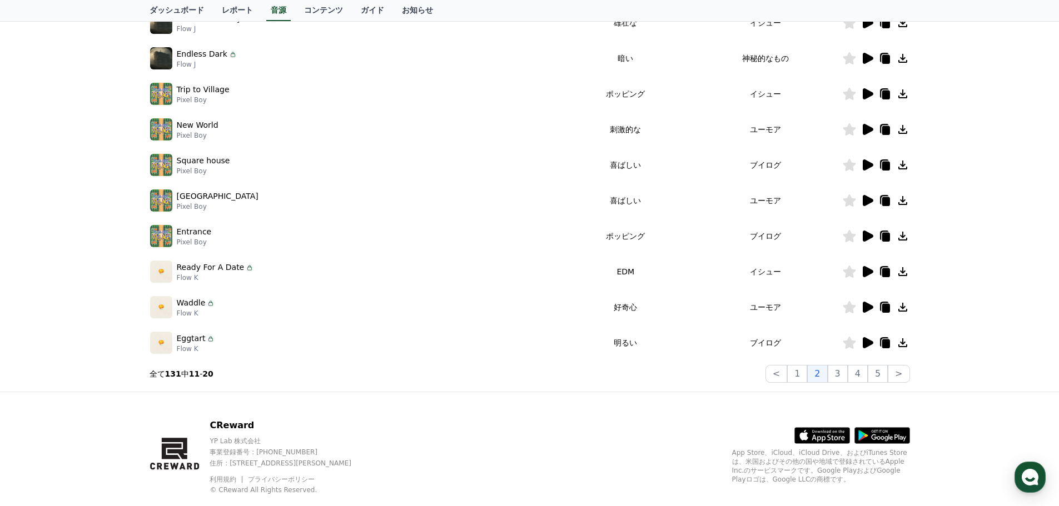
click at [872, 92] on icon at bounding box center [866, 93] width 13 height 13
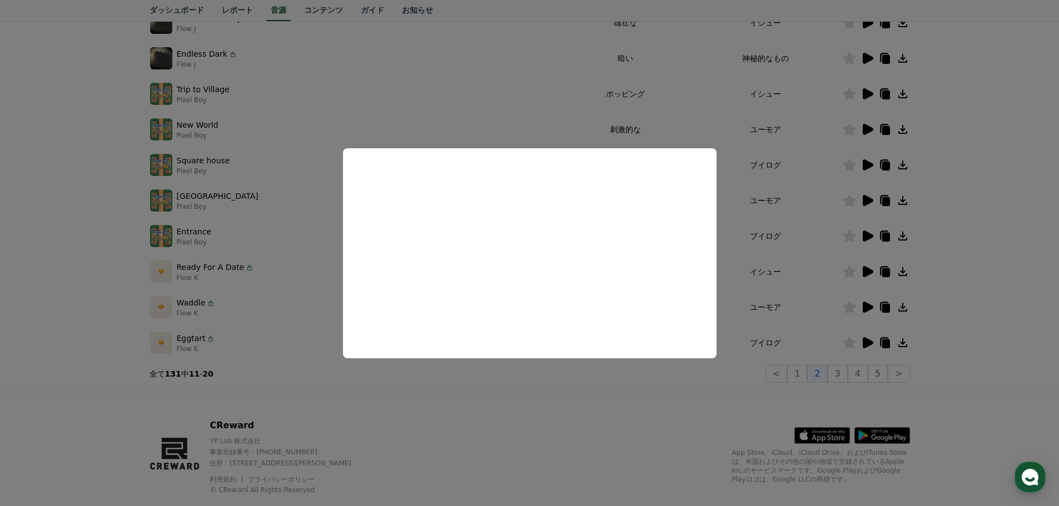
click at [864, 131] on button "close modal" at bounding box center [529, 253] width 1059 height 506
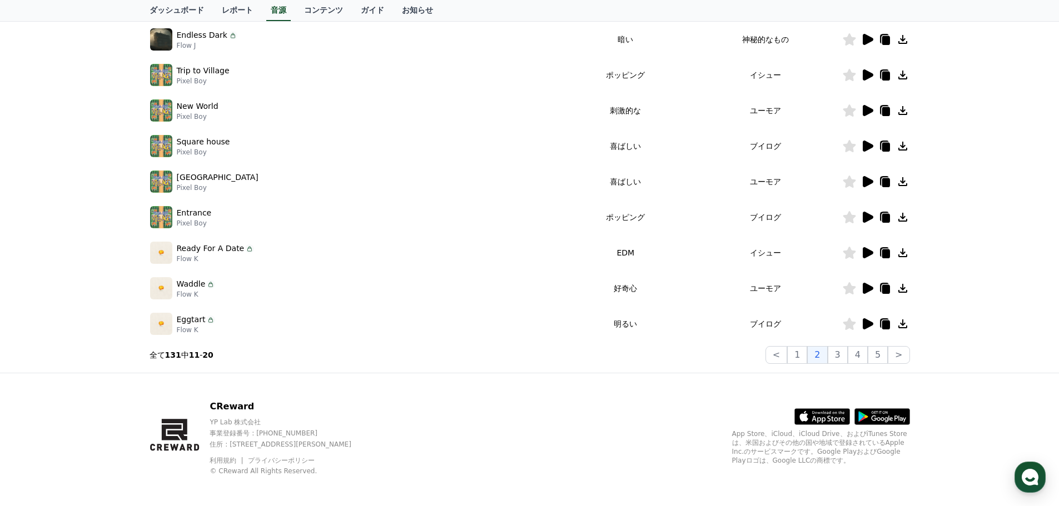
scroll to position [246, 0]
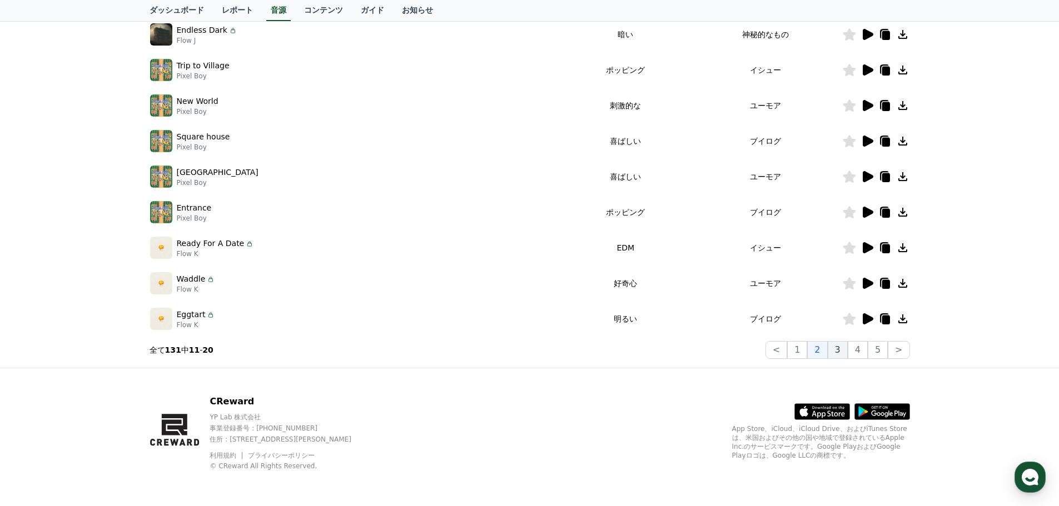
click at [867, 347] on button "3" at bounding box center [877, 350] width 20 height 18
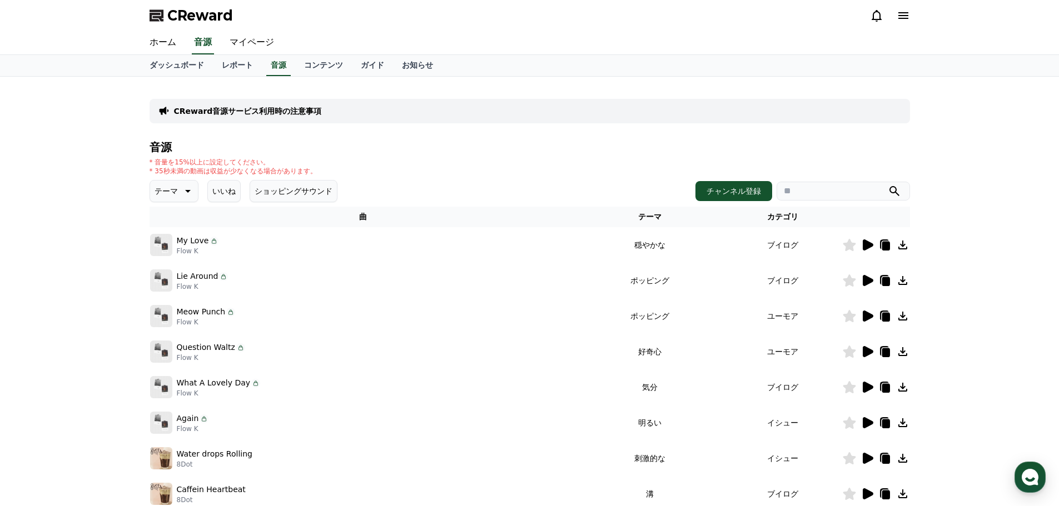
click at [214, 194] on button "いいね" at bounding box center [223, 191] width 33 height 22
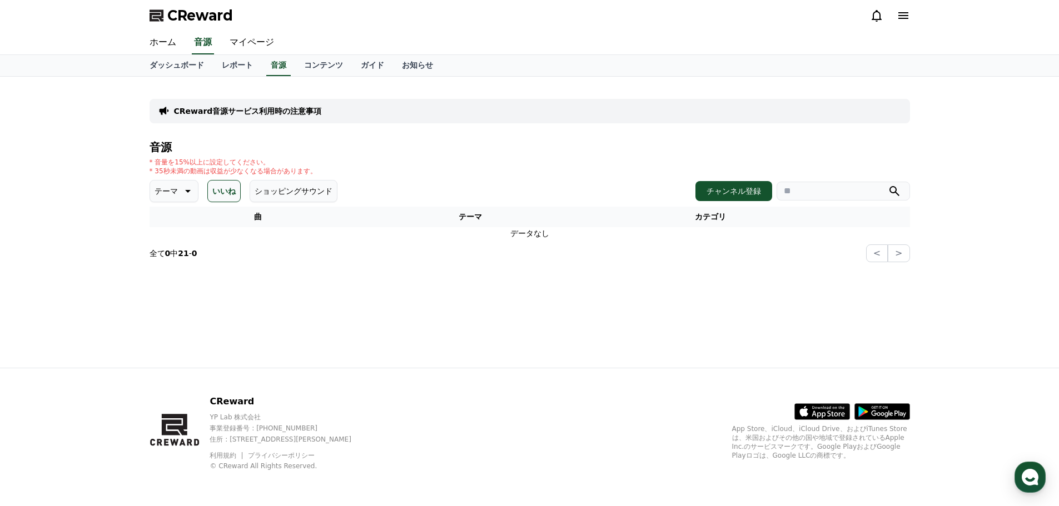
click at [180, 196] on icon at bounding box center [186, 190] width 13 height 13
click at [168, 255] on button "感動的な" at bounding box center [171, 254] width 40 height 24
click at [236, 191] on button "いいね" at bounding box center [231, 191] width 33 height 22
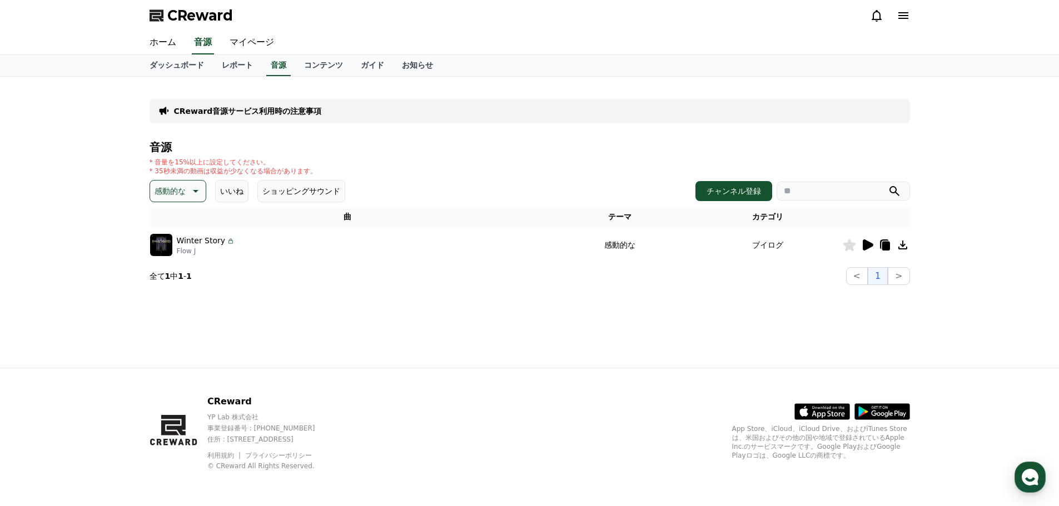
click at [176, 194] on p "感動的な" at bounding box center [169, 191] width 31 height 16
click at [167, 243] on button "空想" at bounding box center [163, 249] width 24 height 24
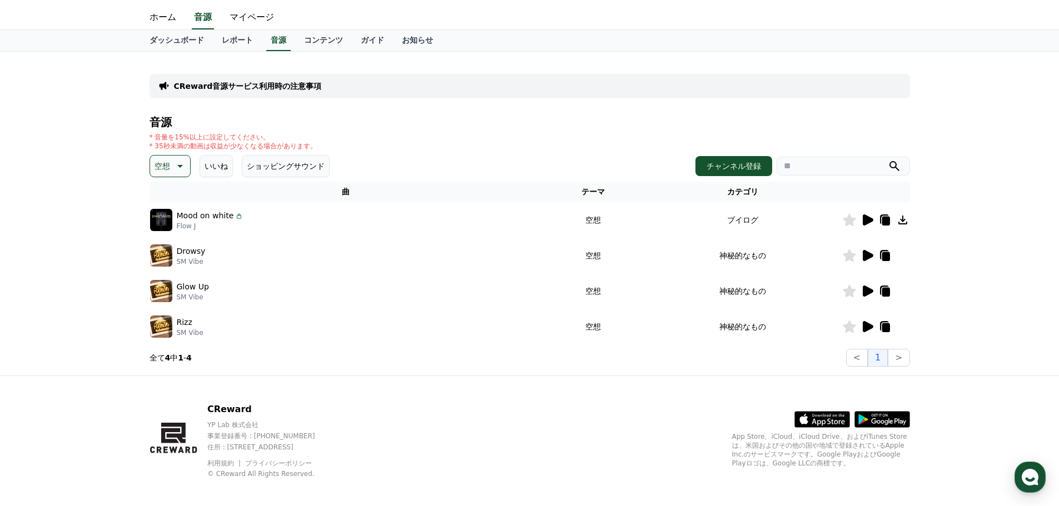
scroll to position [33, 0]
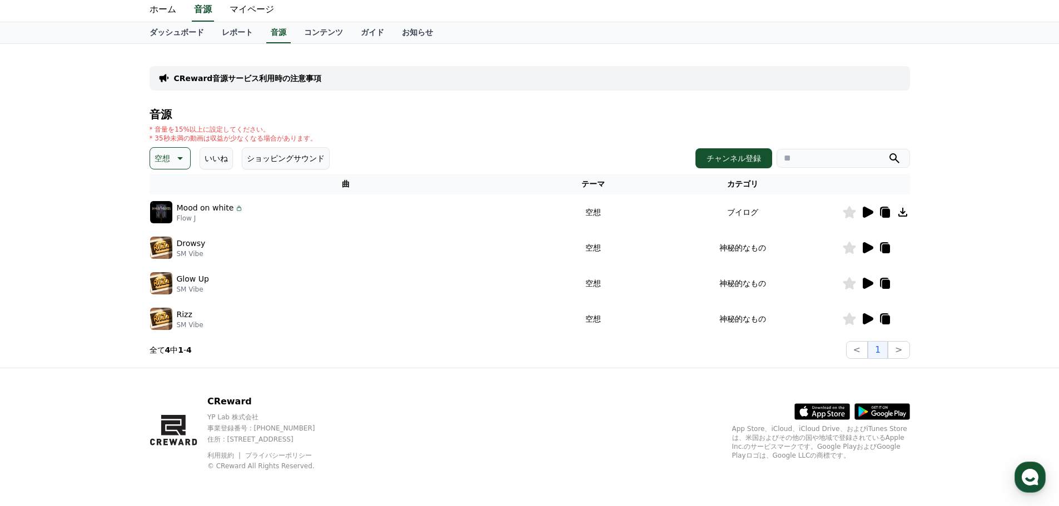
click at [172, 156] on icon at bounding box center [178, 158] width 13 height 13
click at [167, 238] on button "好奇心" at bounding box center [167, 245] width 32 height 24
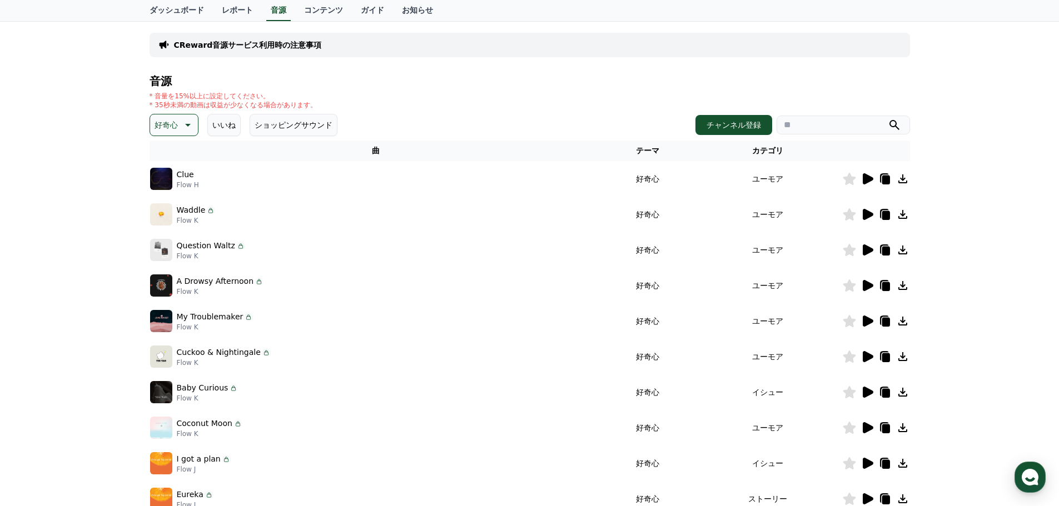
scroll to position [111, 0]
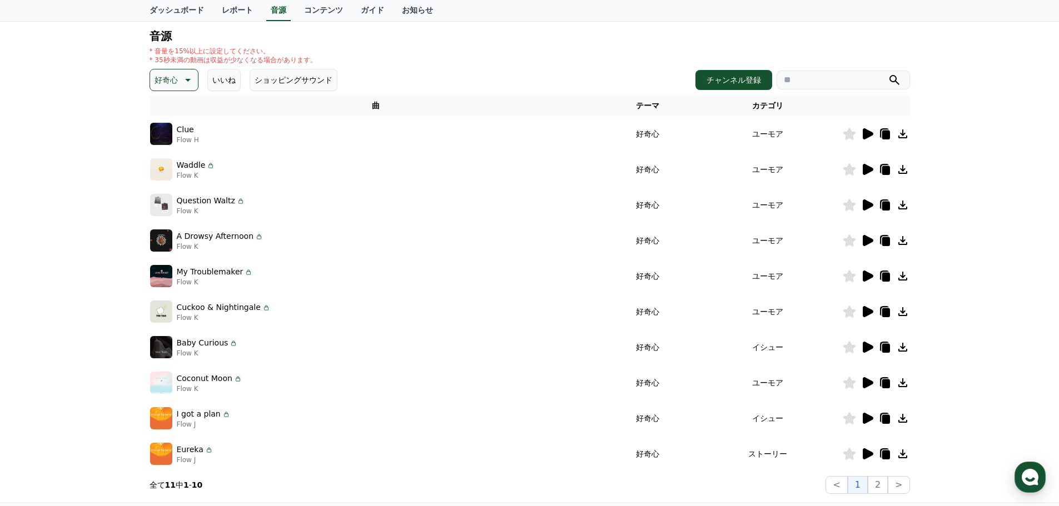
click at [868, 137] on icon at bounding box center [867, 133] width 11 height 11
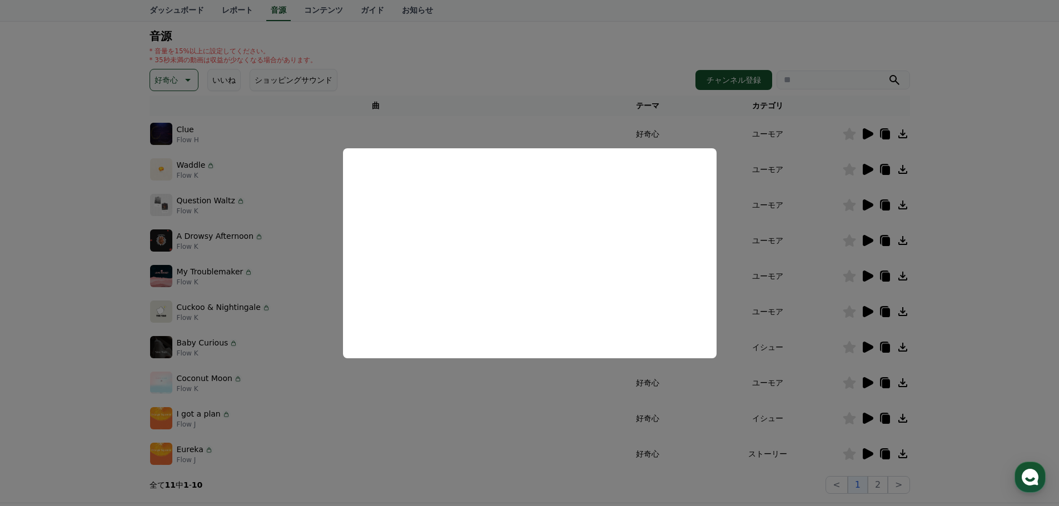
click at [472, 121] on button "close modal" at bounding box center [529, 253] width 1059 height 506
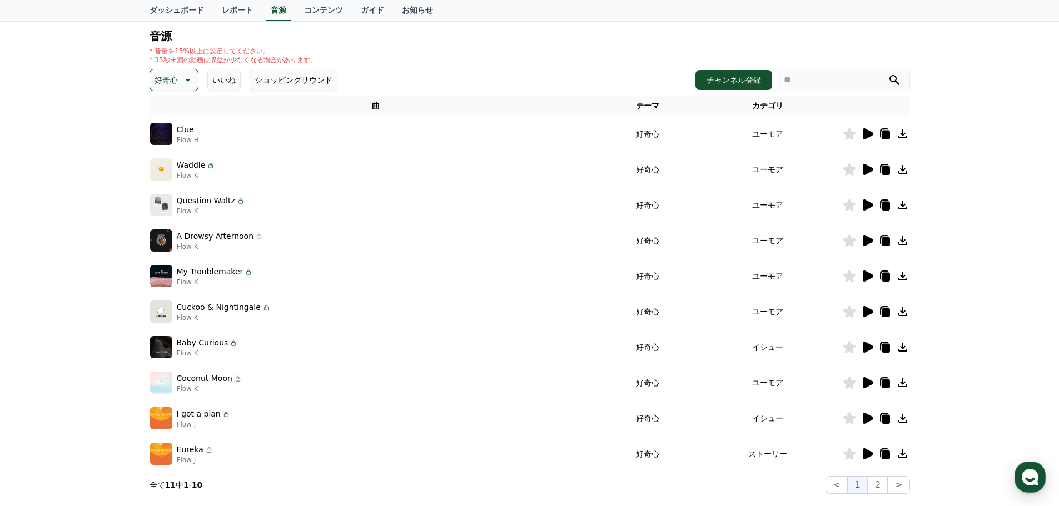
click at [905, 135] on icon at bounding box center [902, 133] width 13 height 13
click at [882, 137] on icon at bounding box center [884, 133] width 13 height 13
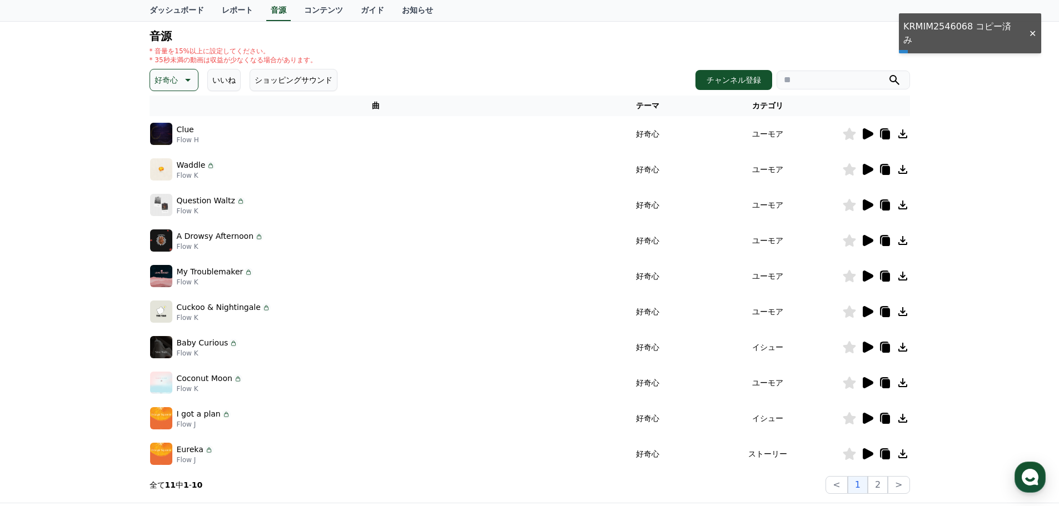
click at [213, 139] on div "Clue Flow H" at bounding box center [376, 134] width 452 height 22
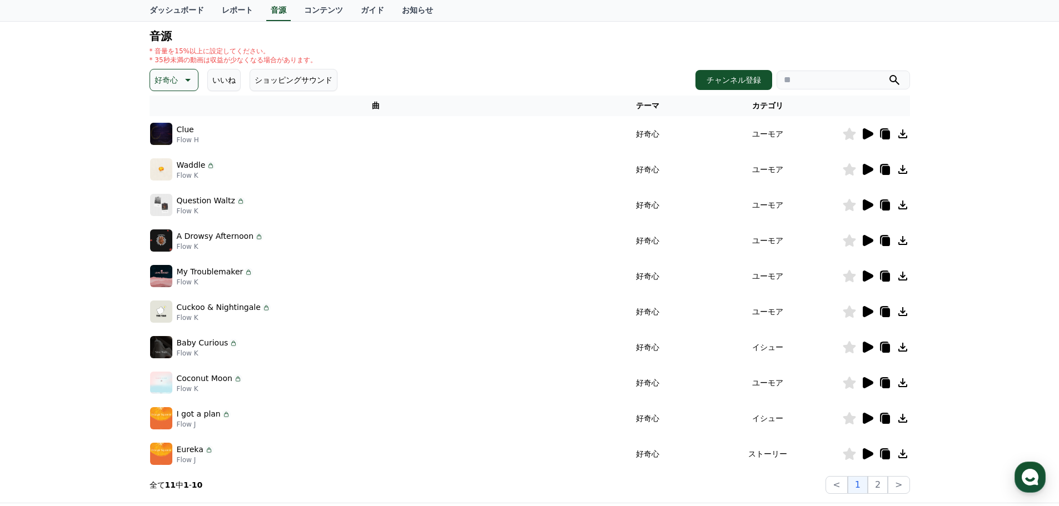
click at [50, 108] on div "CReward音源サービス利用時の注意事項 音源 * 音量を15%以上に設定してください。 * 35秒未満の動画は収益が少なくなる場合があります。 好奇心 い…" at bounding box center [529, 234] width 1059 height 537
